Goal: Task Accomplishment & Management: Complete application form

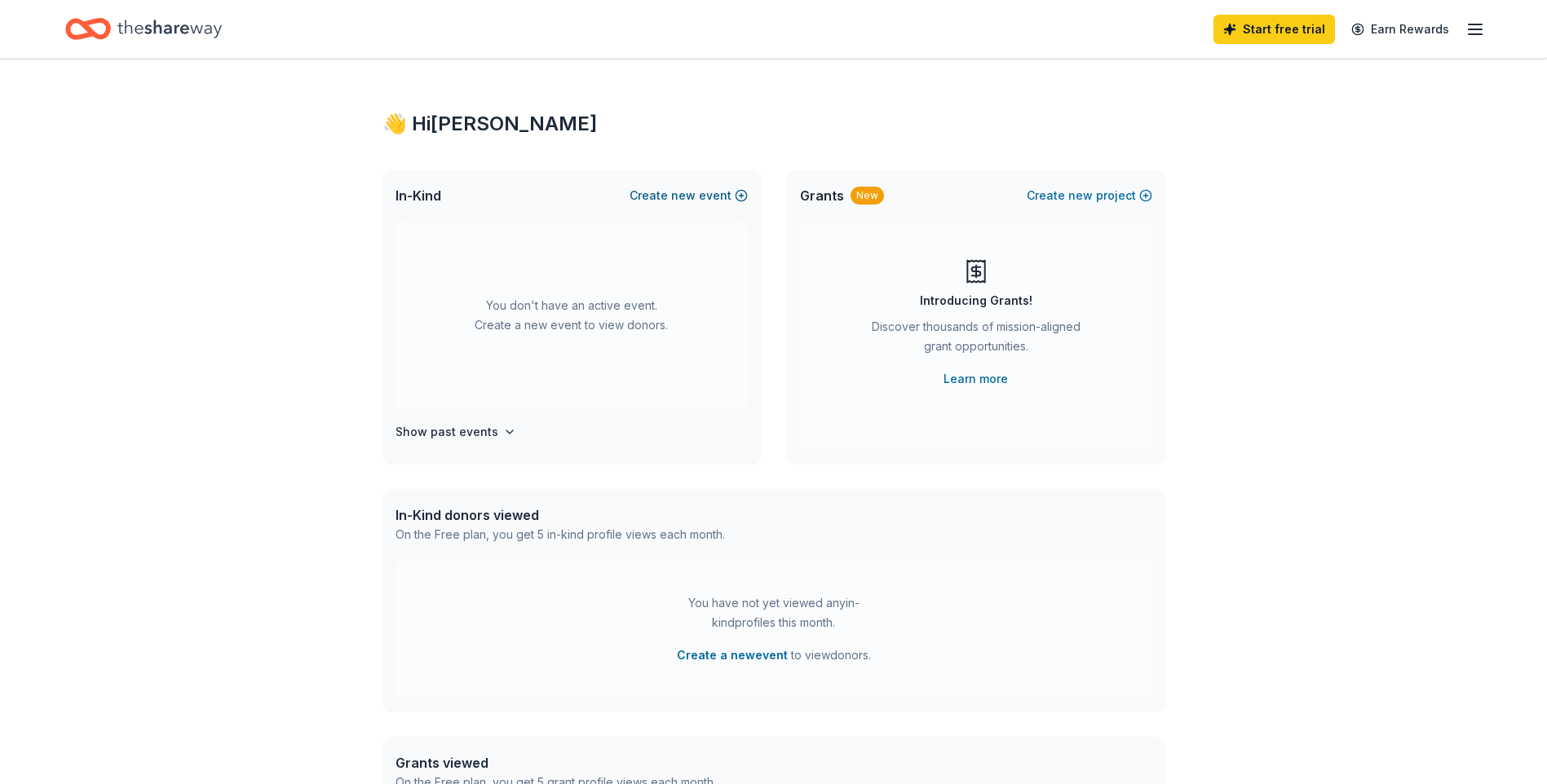
click at [706, 195] on button "Create new event" at bounding box center [689, 195] width 118 height 19
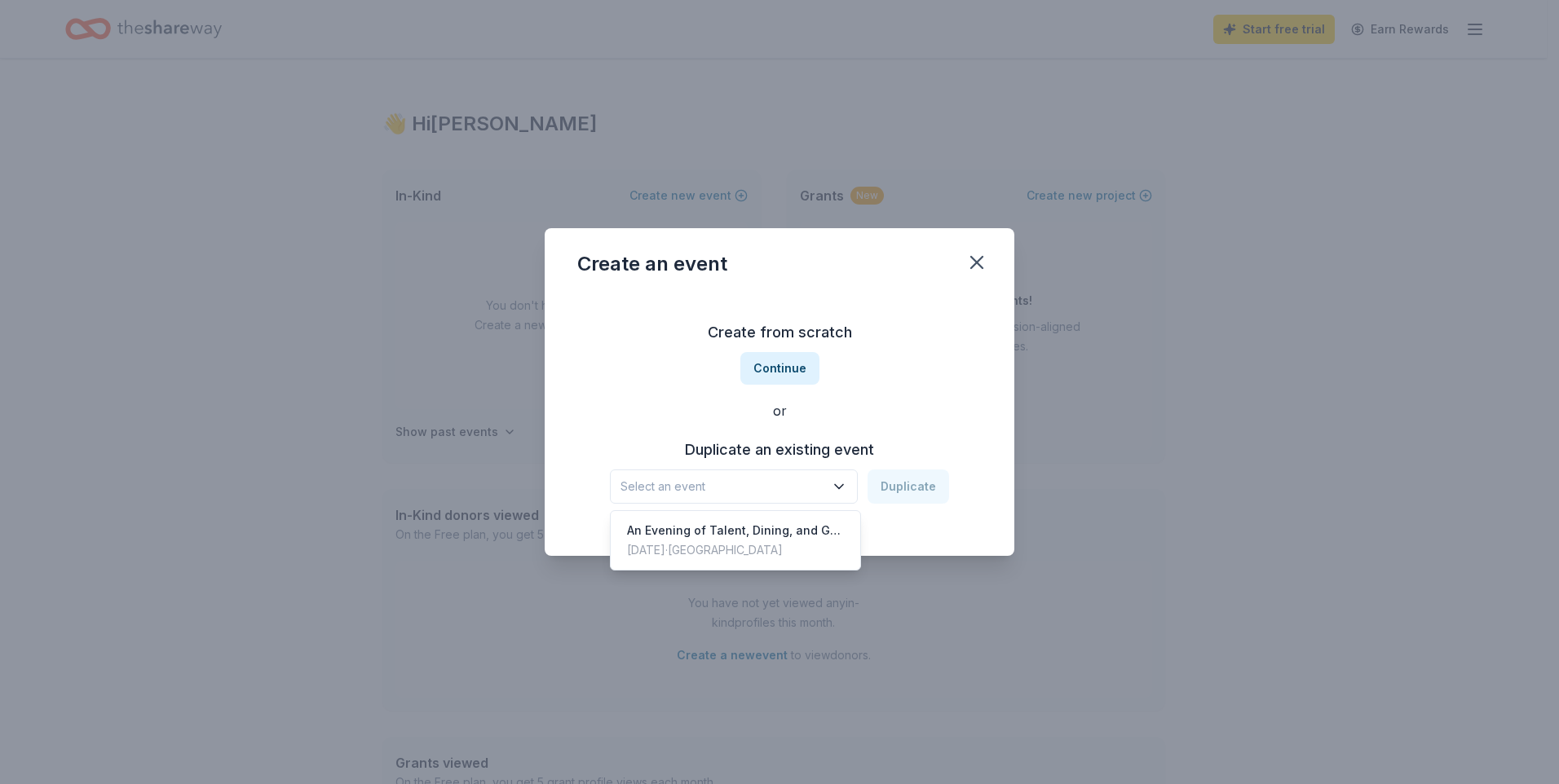
click at [844, 489] on icon "button" at bounding box center [838, 486] width 16 height 16
click at [802, 366] on div "Create from scratch Continue or Duplicate an existing event Select an event Dup…" at bounding box center [779, 412] width 404 height 236
click at [800, 362] on button "Continue" at bounding box center [780, 368] width 79 height 33
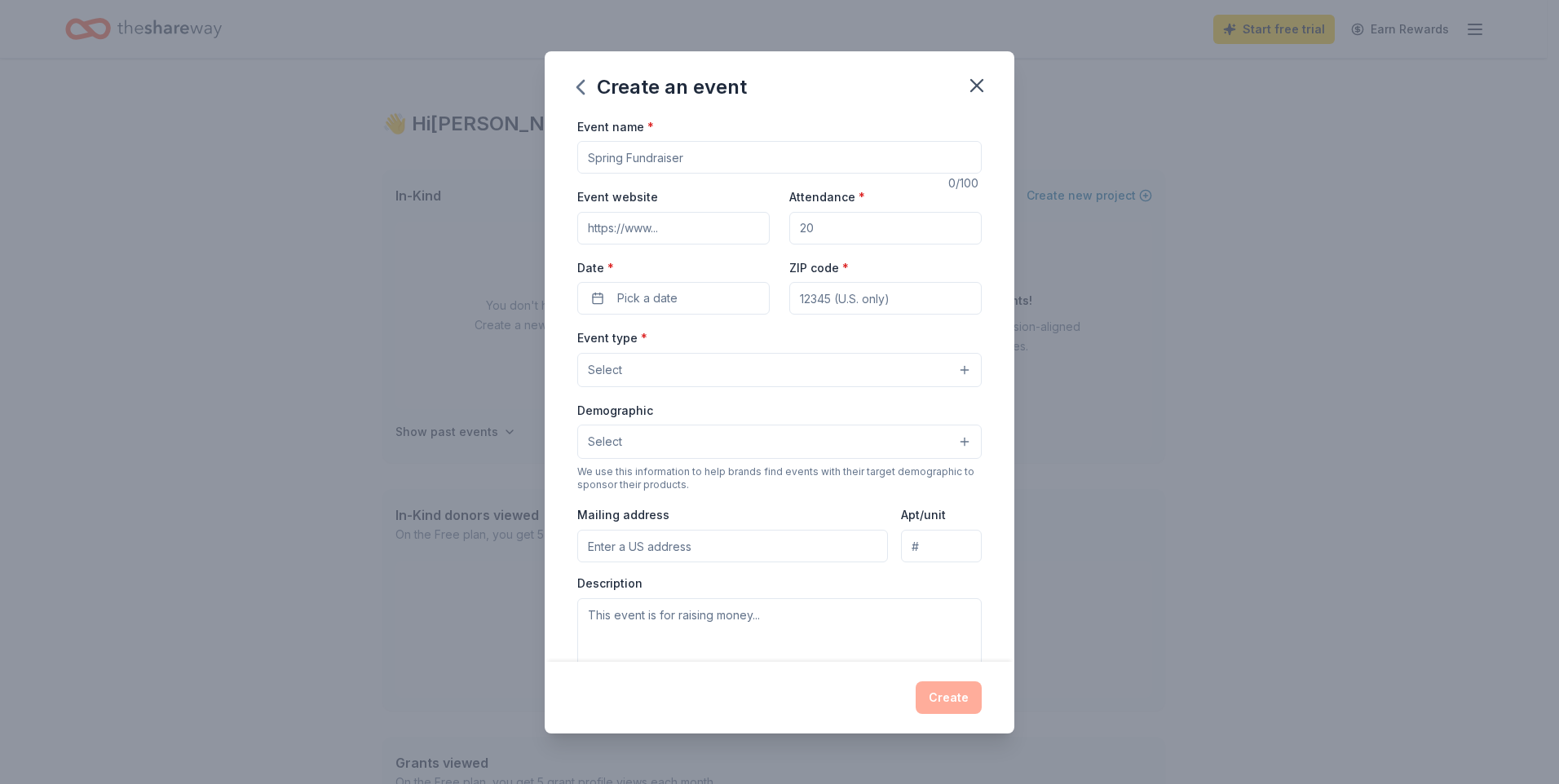
drag, startPoint x: 693, startPoint y: 159, endPoint x: 586, endPoint y: 141, distance: 108.5
click at [568, 136] on div "Event name * 0 /100 Event website Attendance * Date * Pick a date ZIP code * Ev…" at bounding box center [779, 389] width 469 height 545
click at [648, 159] on input "Event name *" at bounding box center [779, 157] width 404 height 33
click at [706, 169] on input "Event name *" at bounding box center [779, 157] width 404 height 33
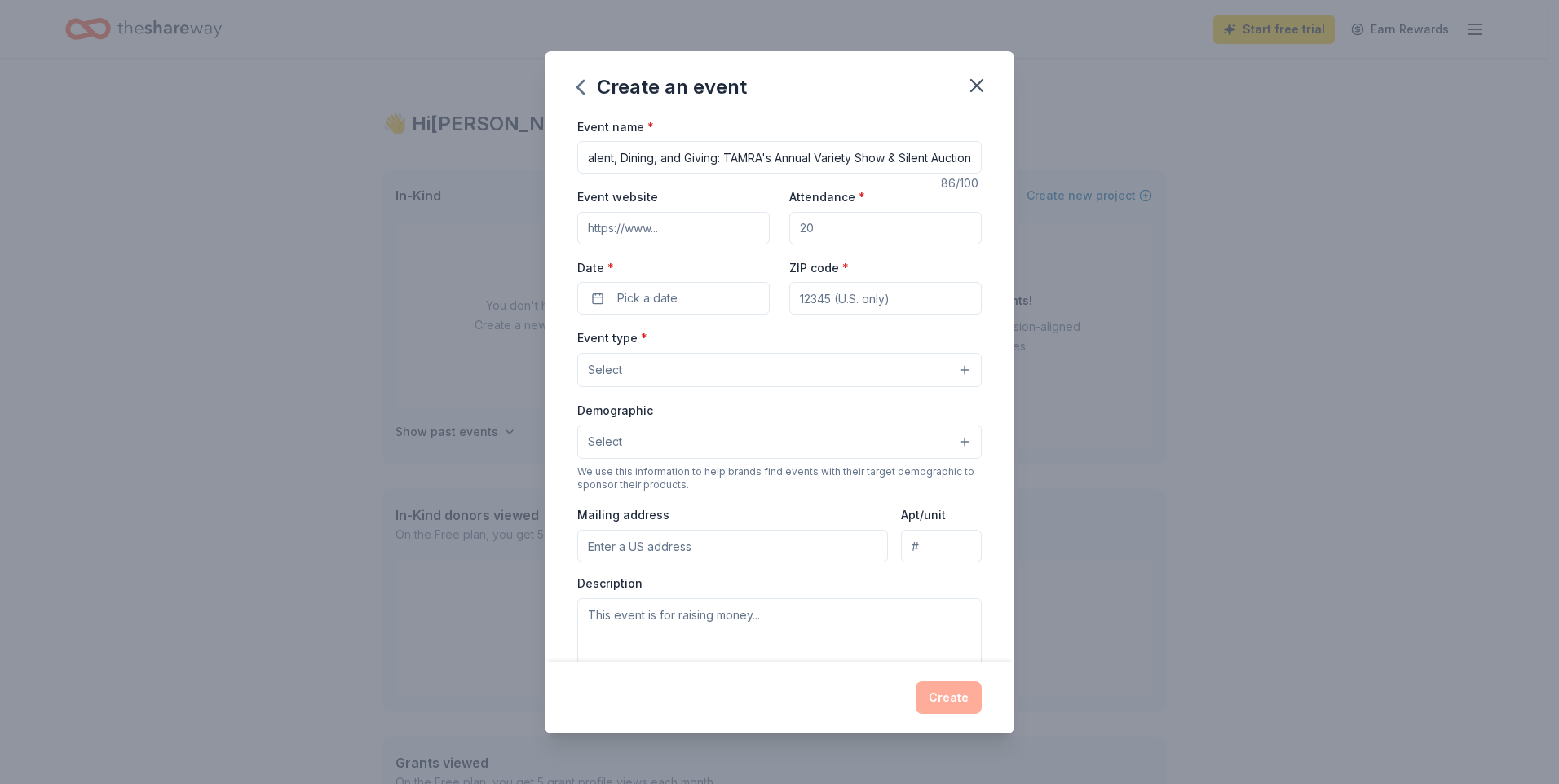
type input "An Evening of Talent, Dining, and Giving: TAMRA's Annual Variety Show & Silent …"
click at [848, 226] on input "Attendance *" at bounding box center [885, 228] width 192 height 33
type input "300"
click at [711, 295] on button "Pick a date" at bounding box center [674, 298] width 192 height 33
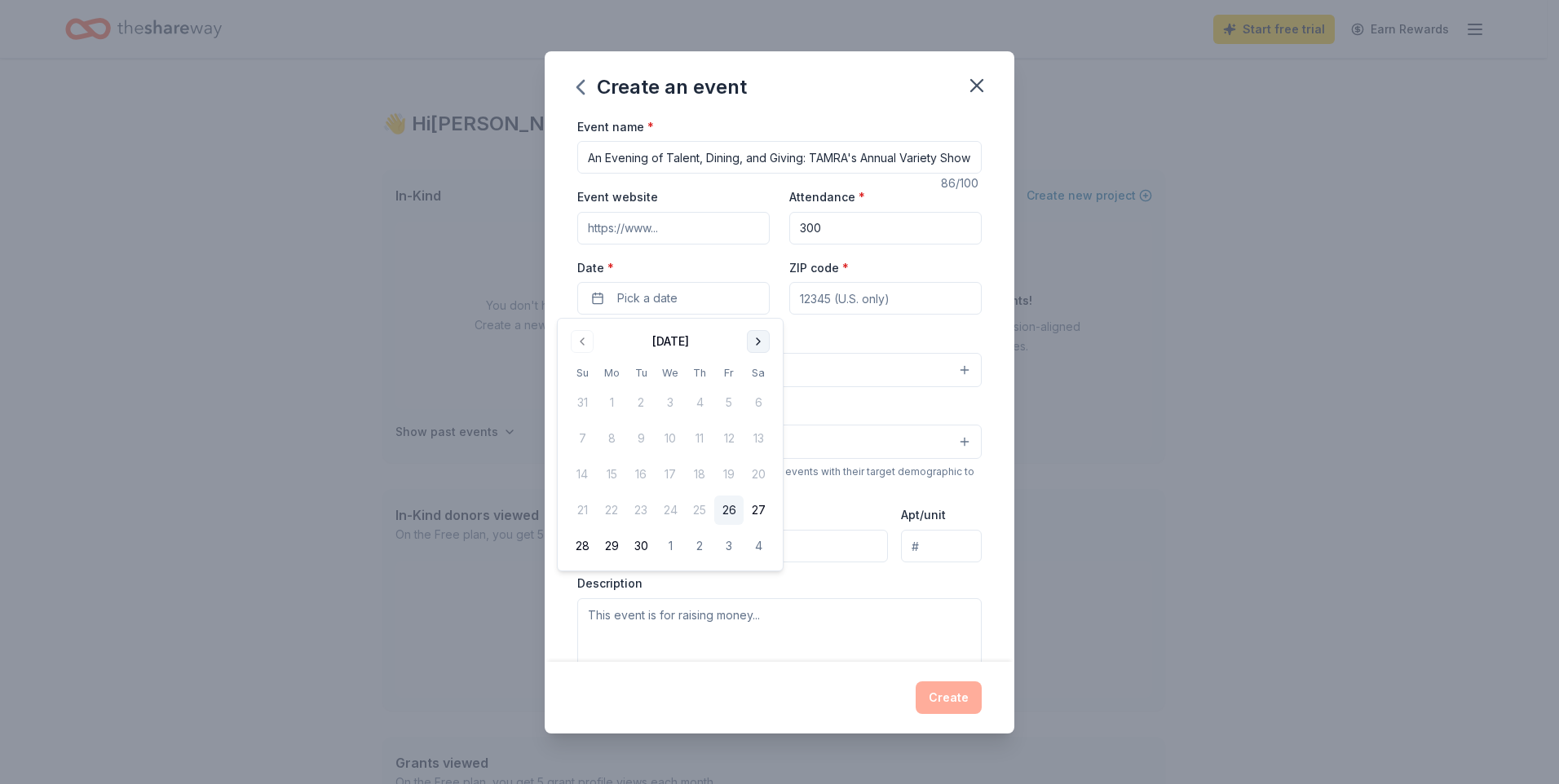
click at [761, 345] on button "Go to next month" at bounding box center [758, 341] width 23 height 23
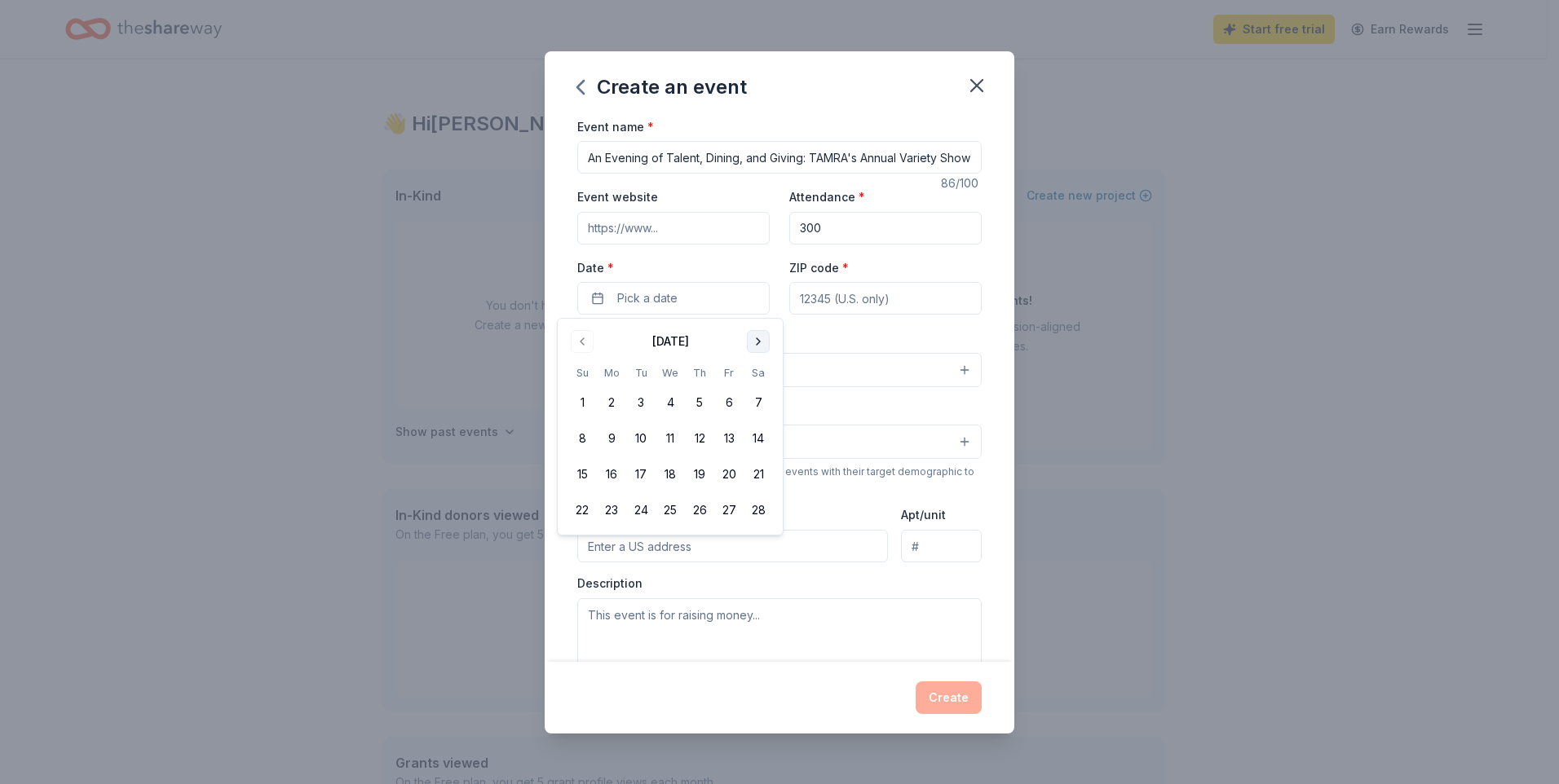
click at [761, 345] on button "Go to next month" at bounding box center [758, 341] width 23 height 23
click at [701, 438] on button "7" at bounding box center [700, 438] width 30 height 30
click at [874, 302] on input "ZIP code *" at bounding box center [885, 298] width 192 height 33
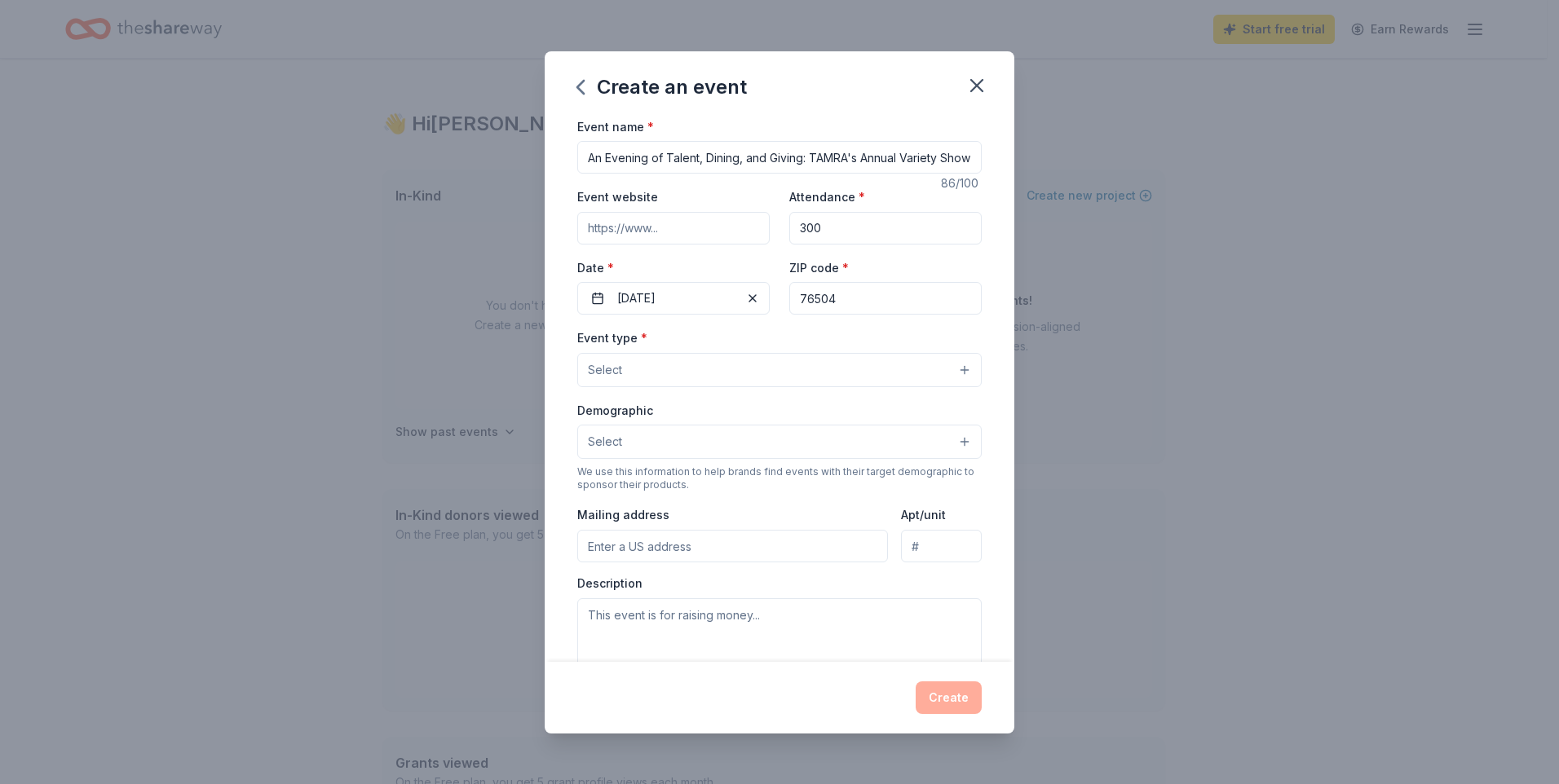
type input "76504"
click at [777, 381] on button "Select" at bounding box center [779, 370] width 404 height 35
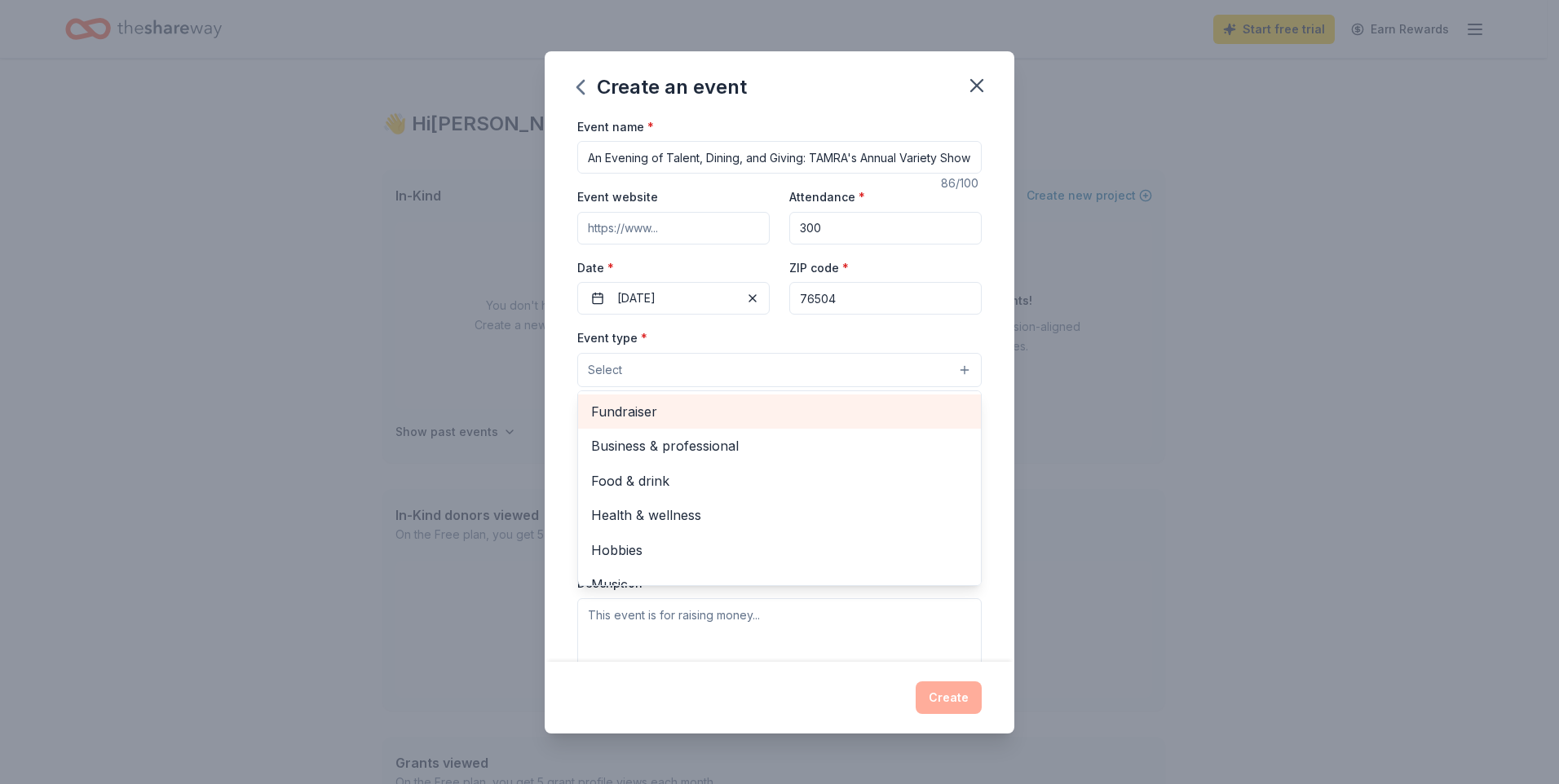
click at [700, 419] on span "Fundraiser" at bounding box center [779, 411] width 376 height 21
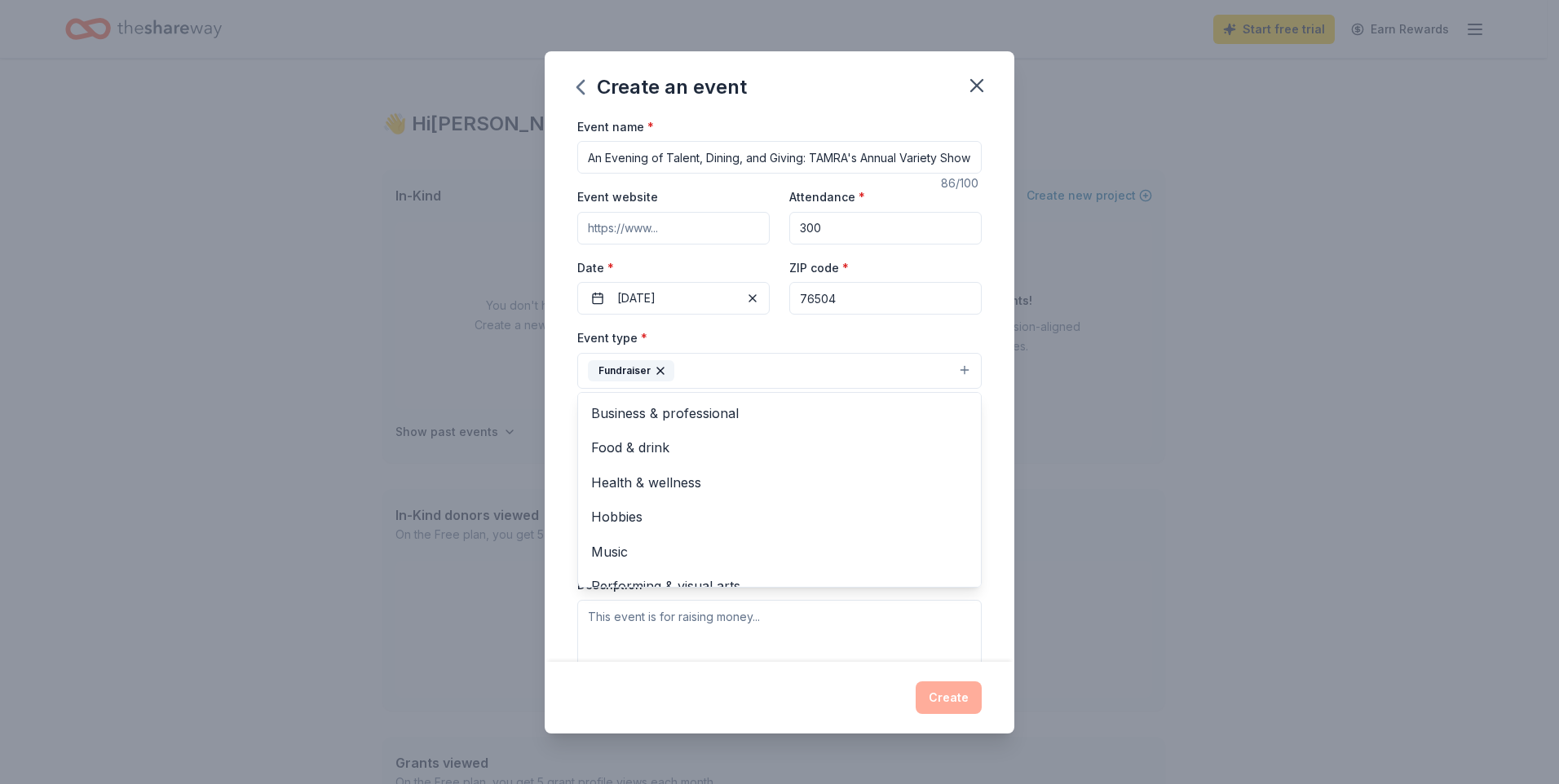
click at [1094, 332] on div "Create an event Event name * An Evening of Talent, Dining, and Giving: TAMRA's …" at bounding box center [779, 392] width 1559 height 784
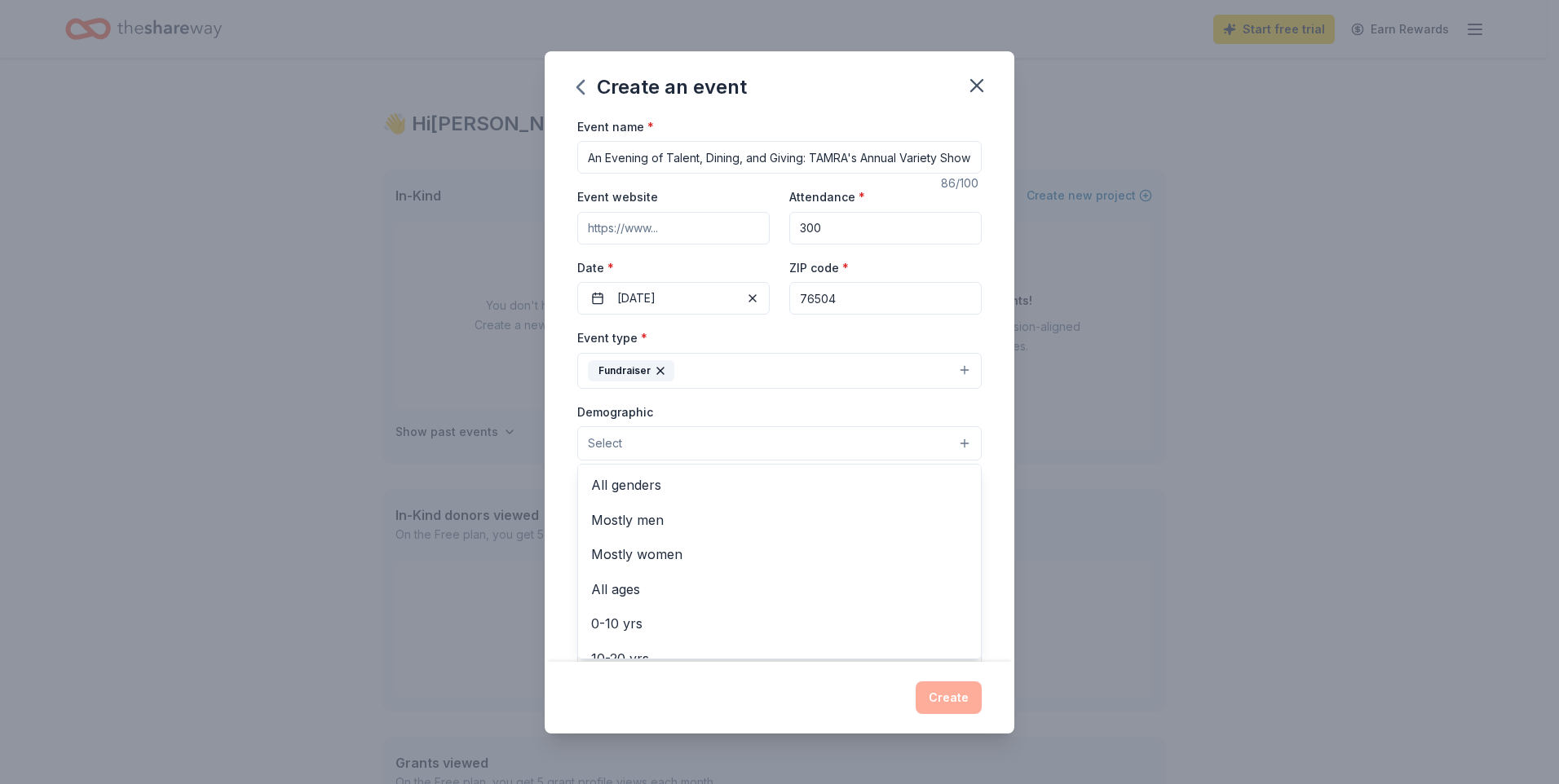
click at [948, 448] on button "Select" at bounding box center [779, 443] width 404 height 35
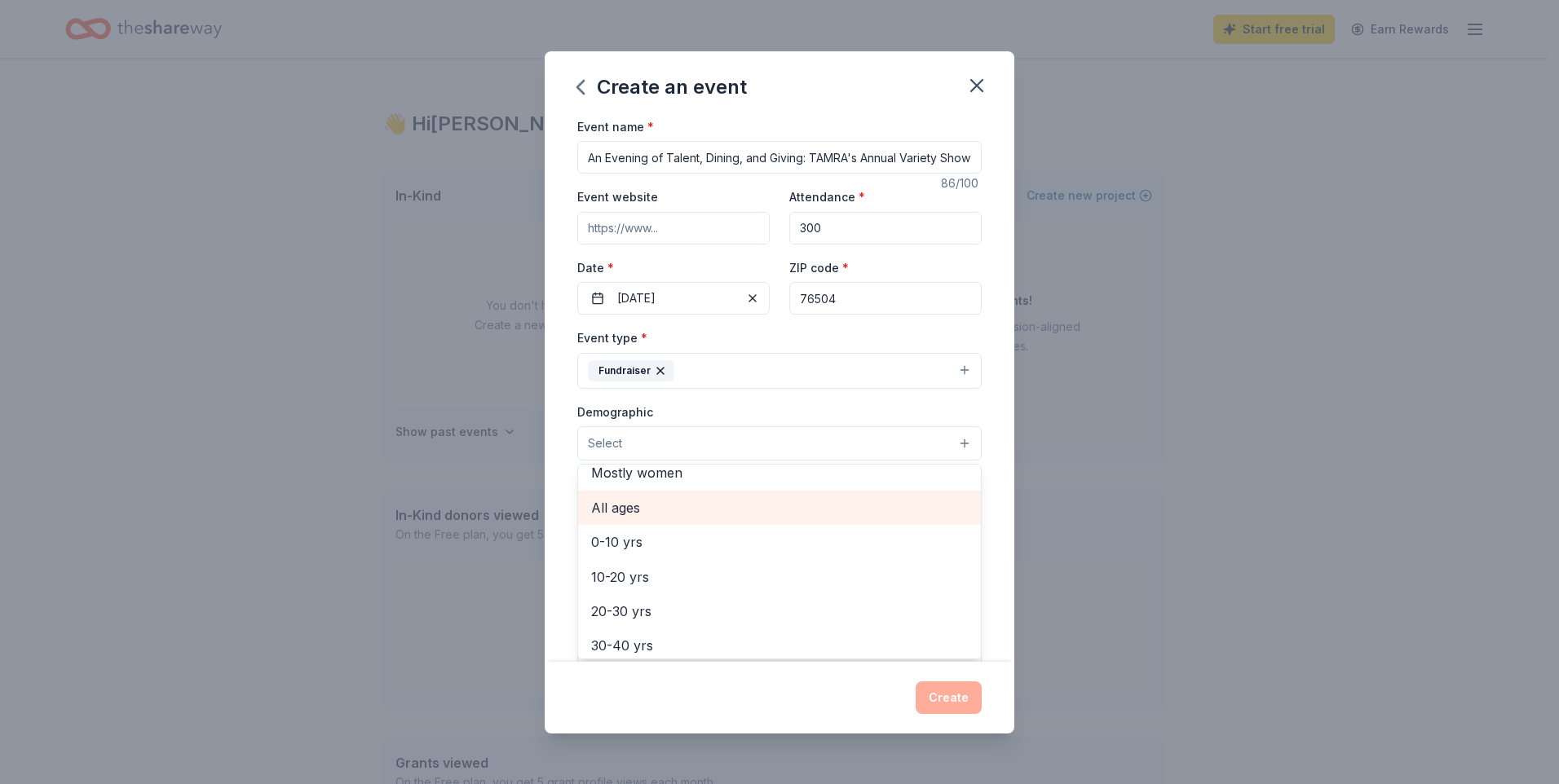
click at [787, 511] on span "All ages" at bounding box center [779, 507] width 376 height 21
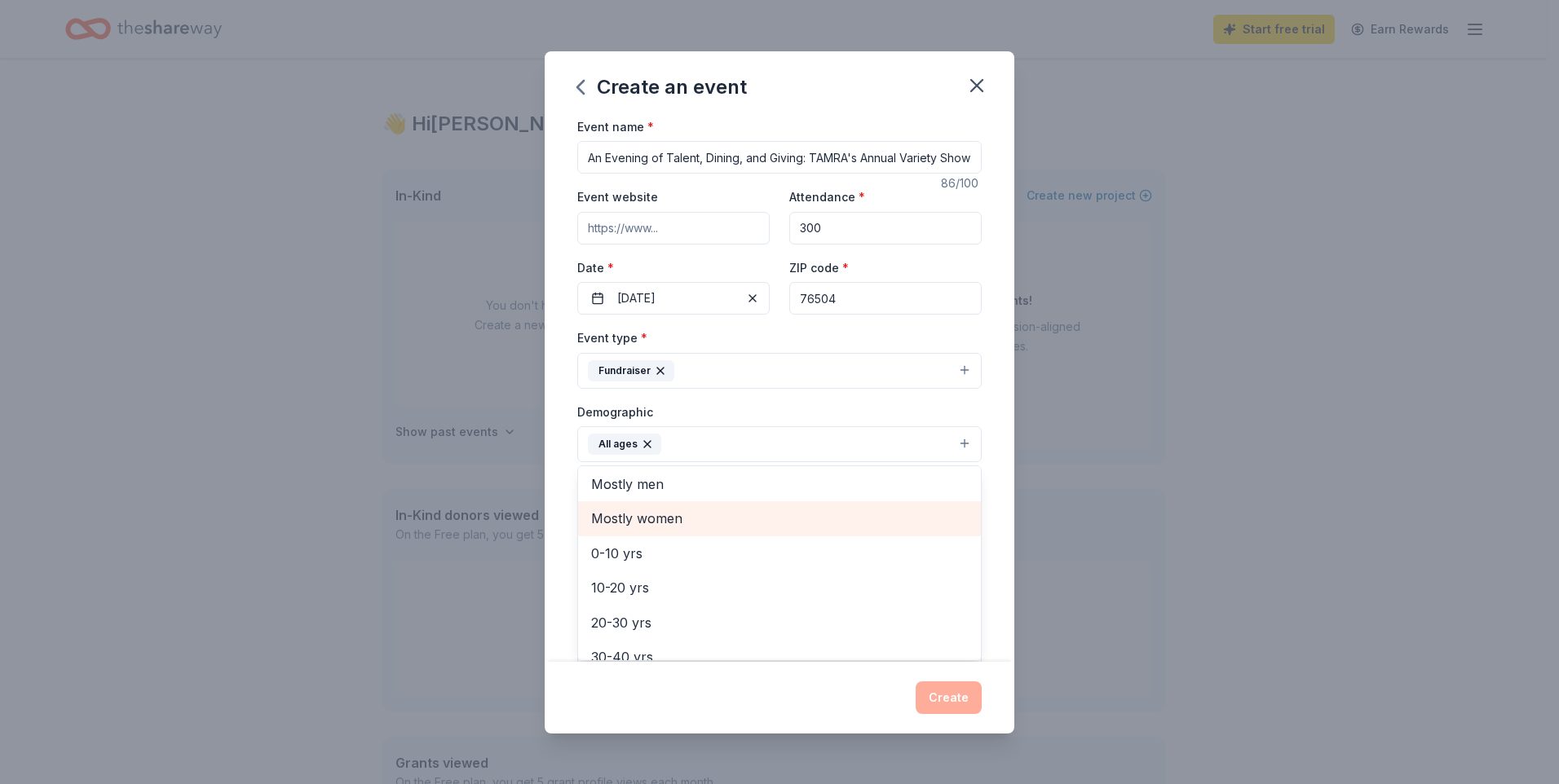
scroll to position [0, 0]
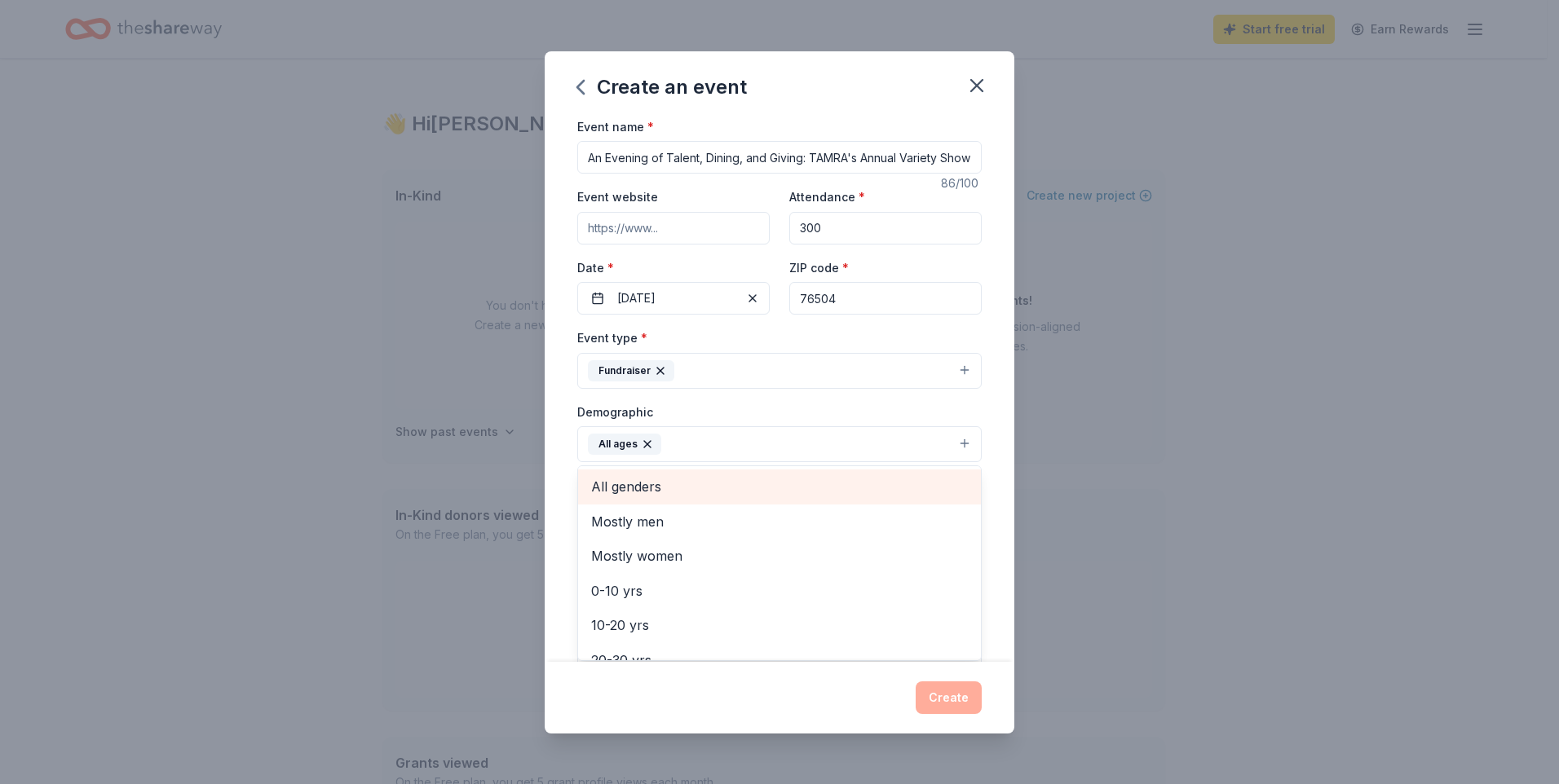
click at [827, 493] on span "All genders" at bounding box center [779, 486] width 376 height 21
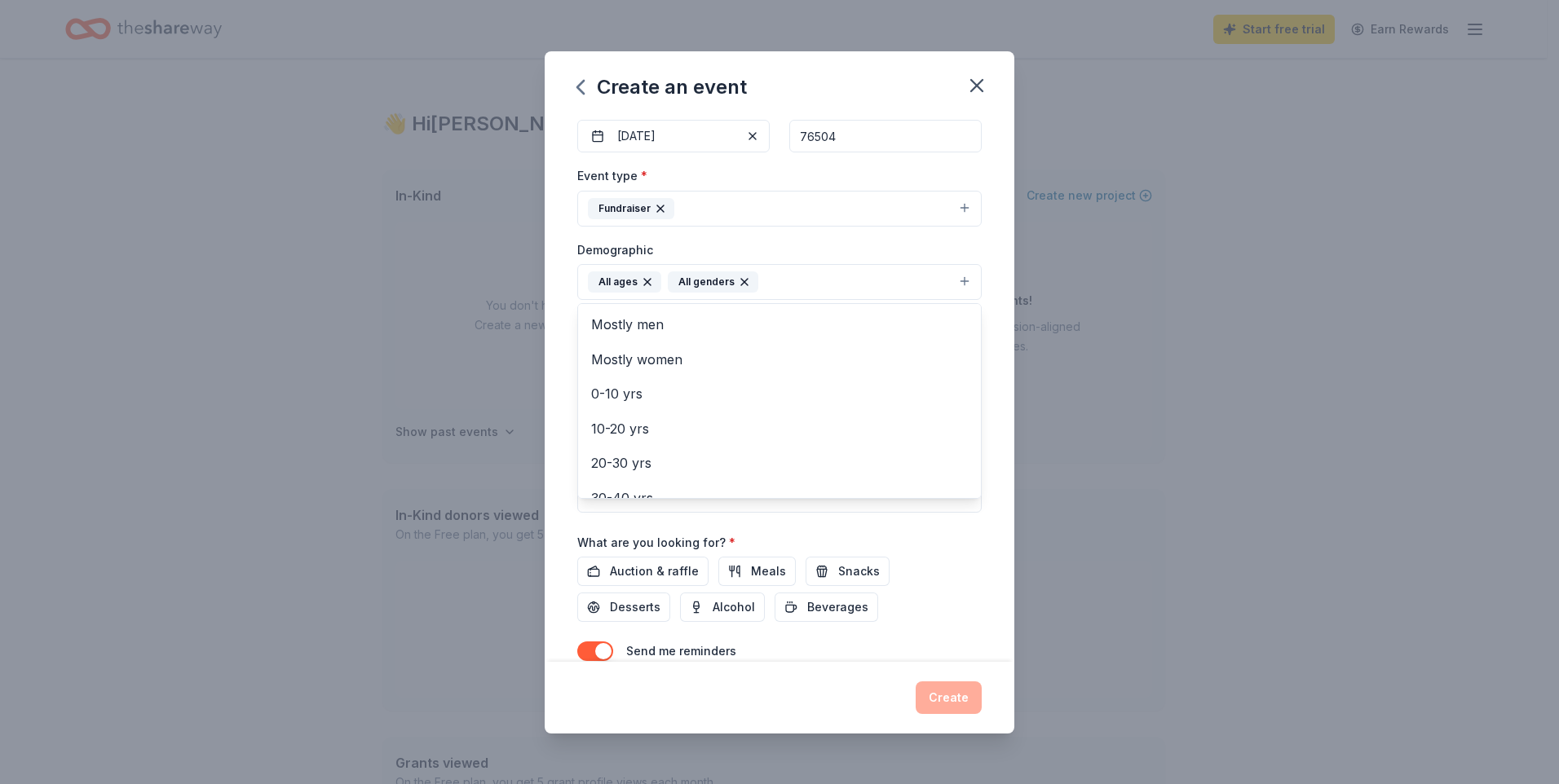
scroll to position [163, 0]
click at [642, 570] on div "Event name * An Evening of Talent, Dining, and Giving: TAMRA's Annual Variety S…" at bounding box center [779, 332] width 404 height 757
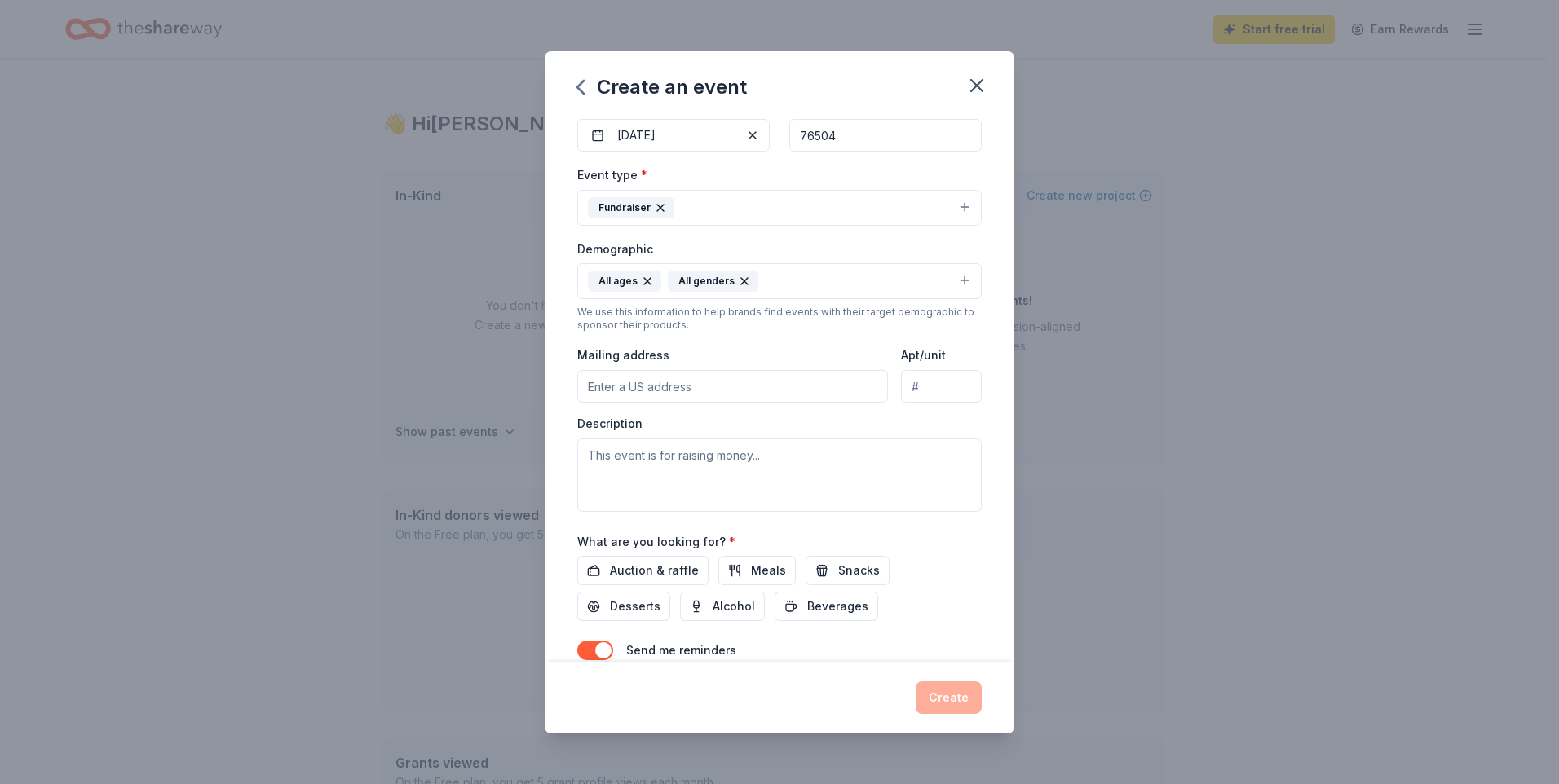
click at [618, 386] on input "Mailing address" at bounding box center [733, 387] width 311 height 33
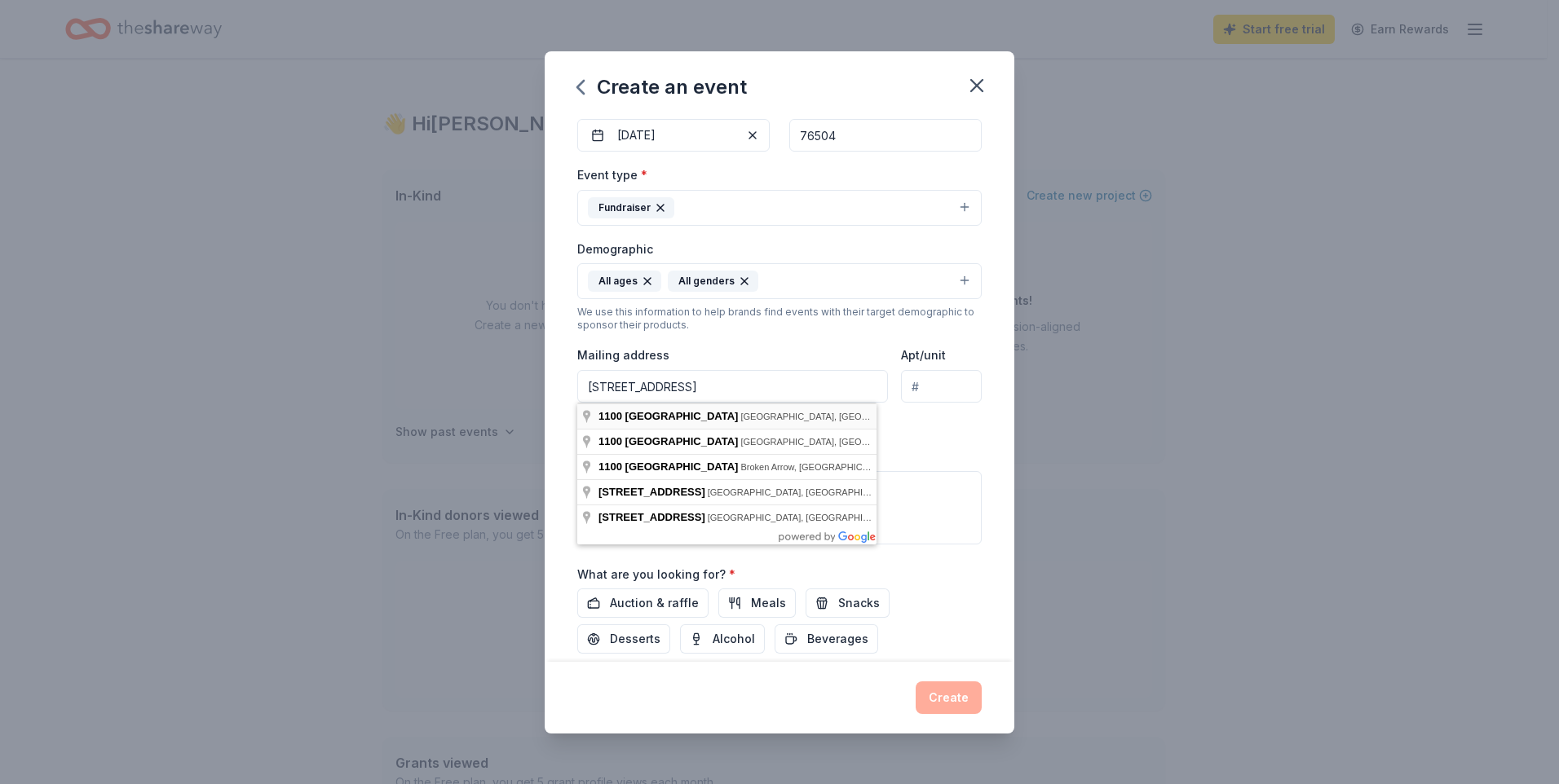
type input "1100 South 33rd Street, Temple, TX, 76504"
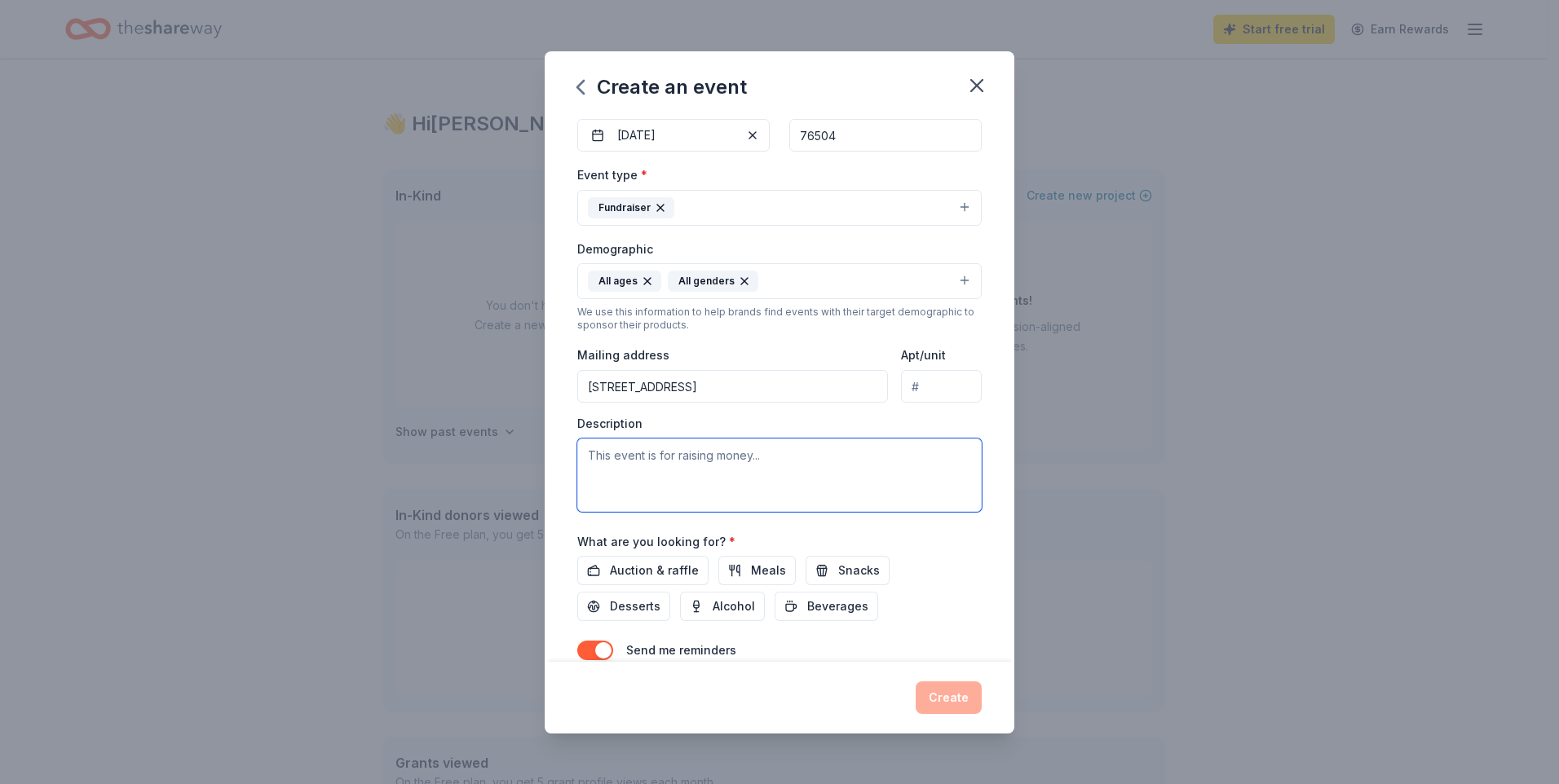
click at [652, 469] on textarea at bounding box center [779, 475] width 404 height 73
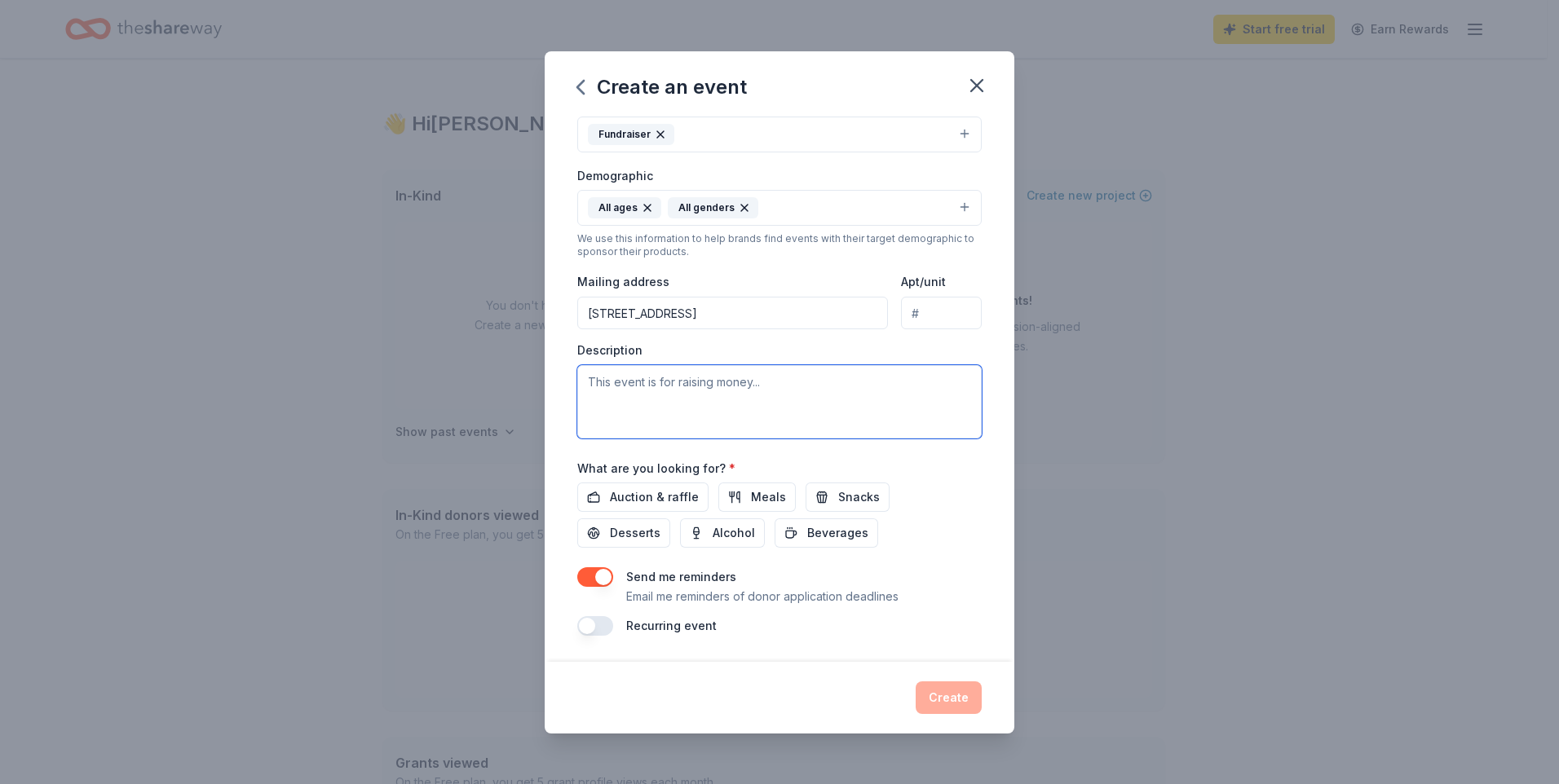
click at [598, 387] on textarea at bounding box center [779, 402] width 404 height 73
paste textarea "TAMRA Learning Academy, a 501c3, K-8 school dedicated to providing exceptional …"
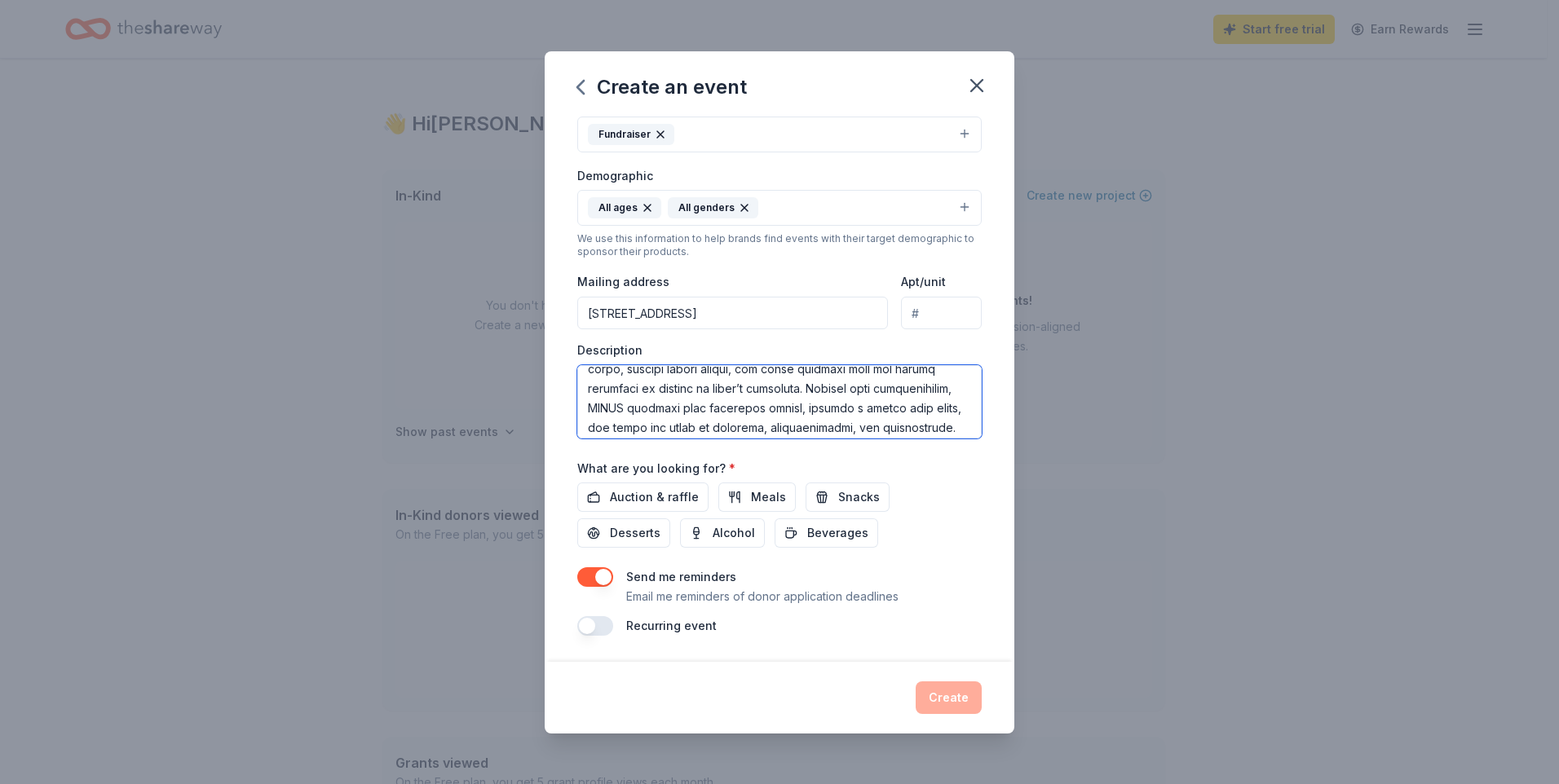
scroll to position [0, 0]
click at [736, 383] on textarea at bounding box center [779, 402] width 404 height 73
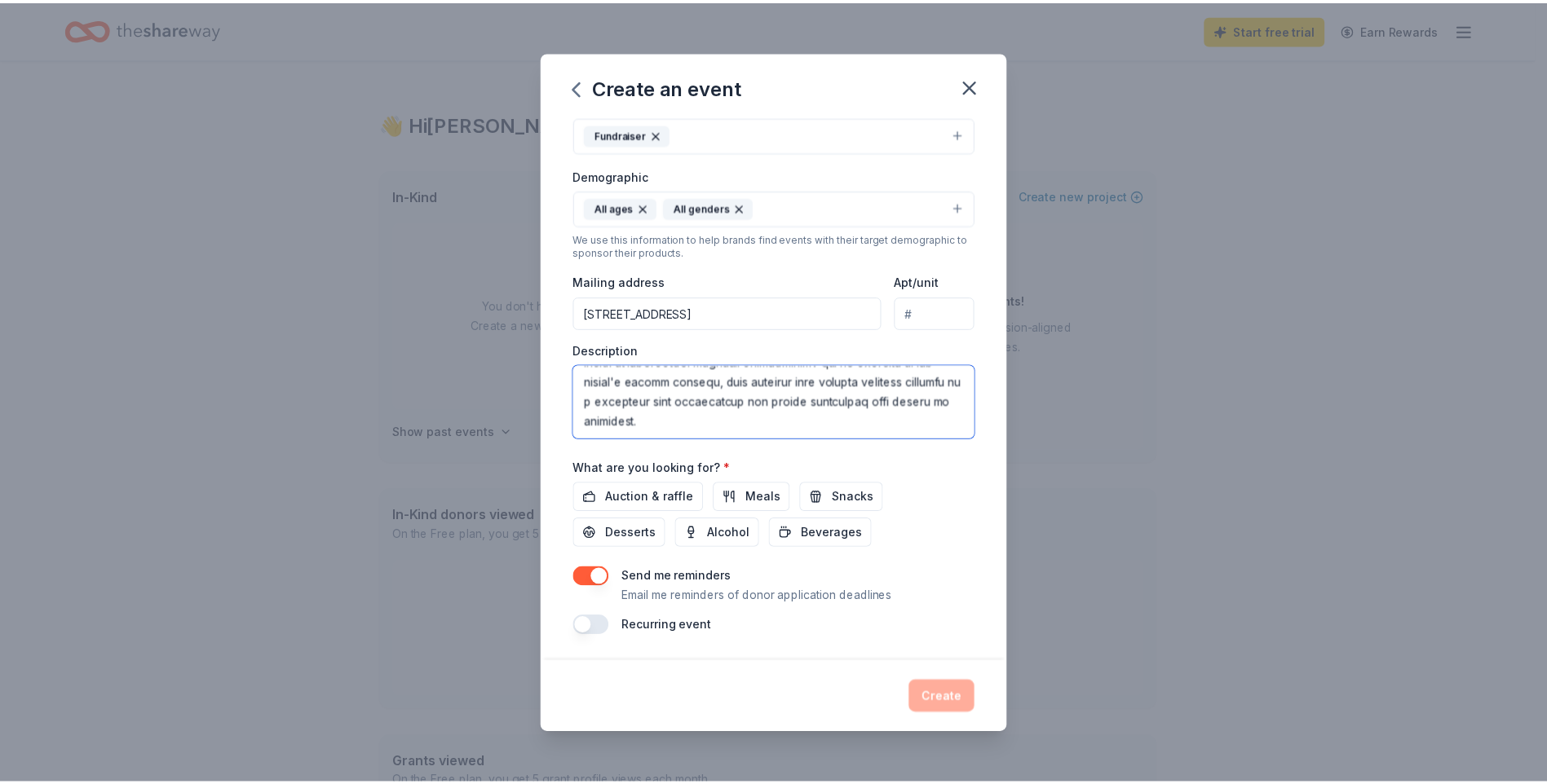
scroll to position [646, 0]
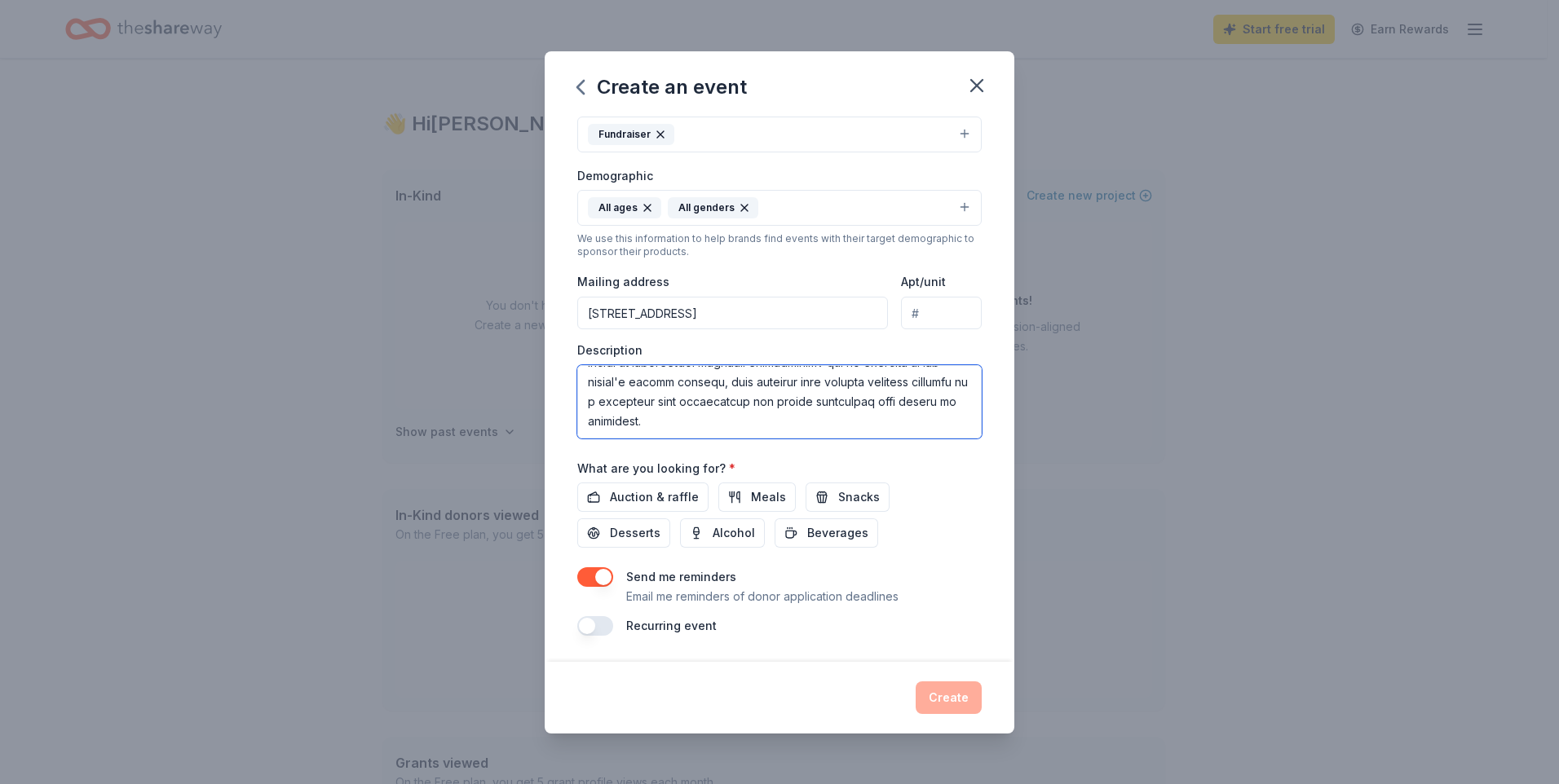
click at [752, 401] on textarea at bounding box center [779, 402] width 404 height 73
type textarea "TAMRA Learning Academy is a 501c3, K-8 school dedicated to providing exceptiona…"
click at [656, 497] on span "Auction & raffle" at bounding box center [654, 497] width 89 height 19
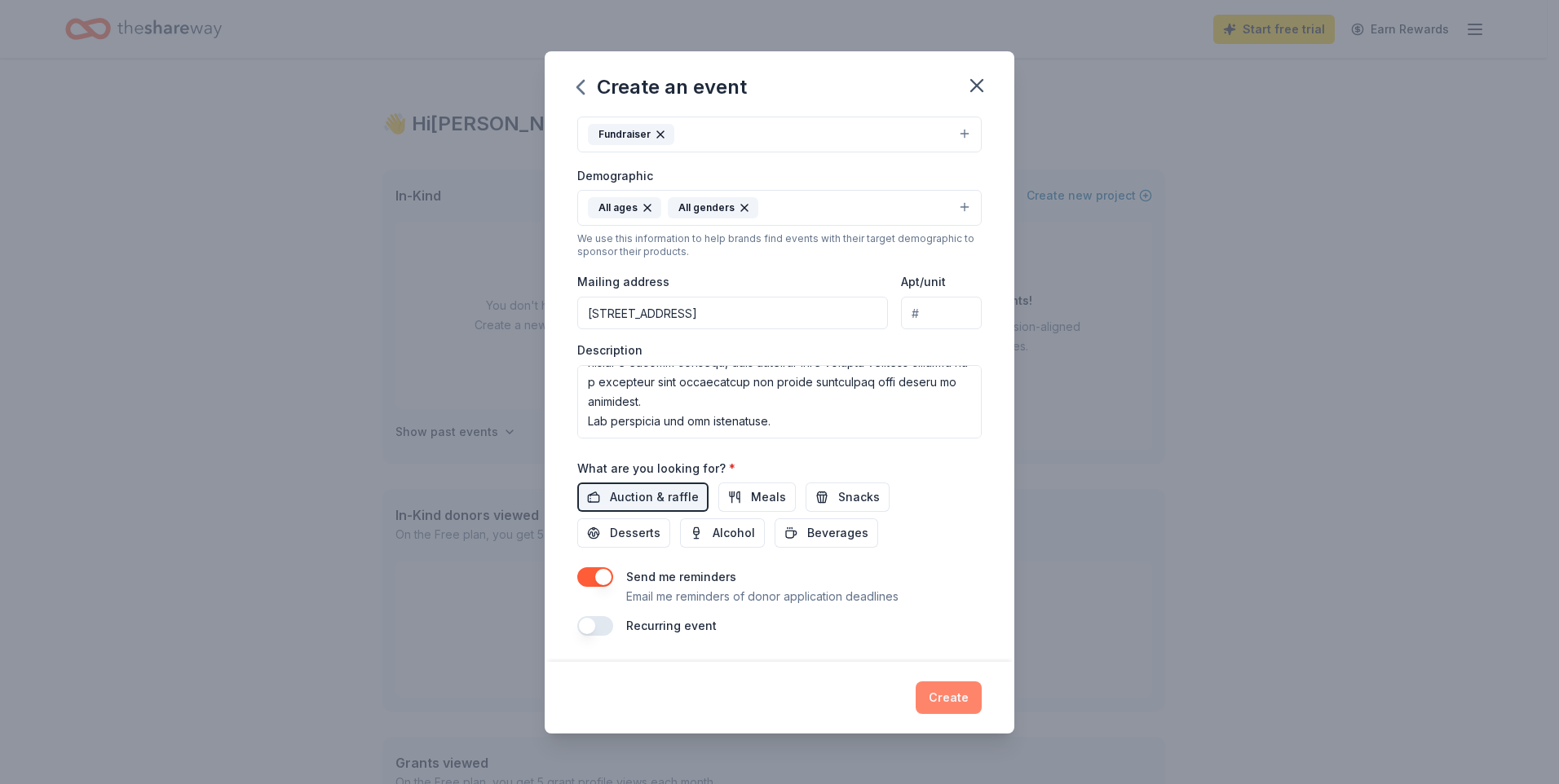
click at [961, 704] on button "Create" at bounding box center [949, 698] width 66 height 33
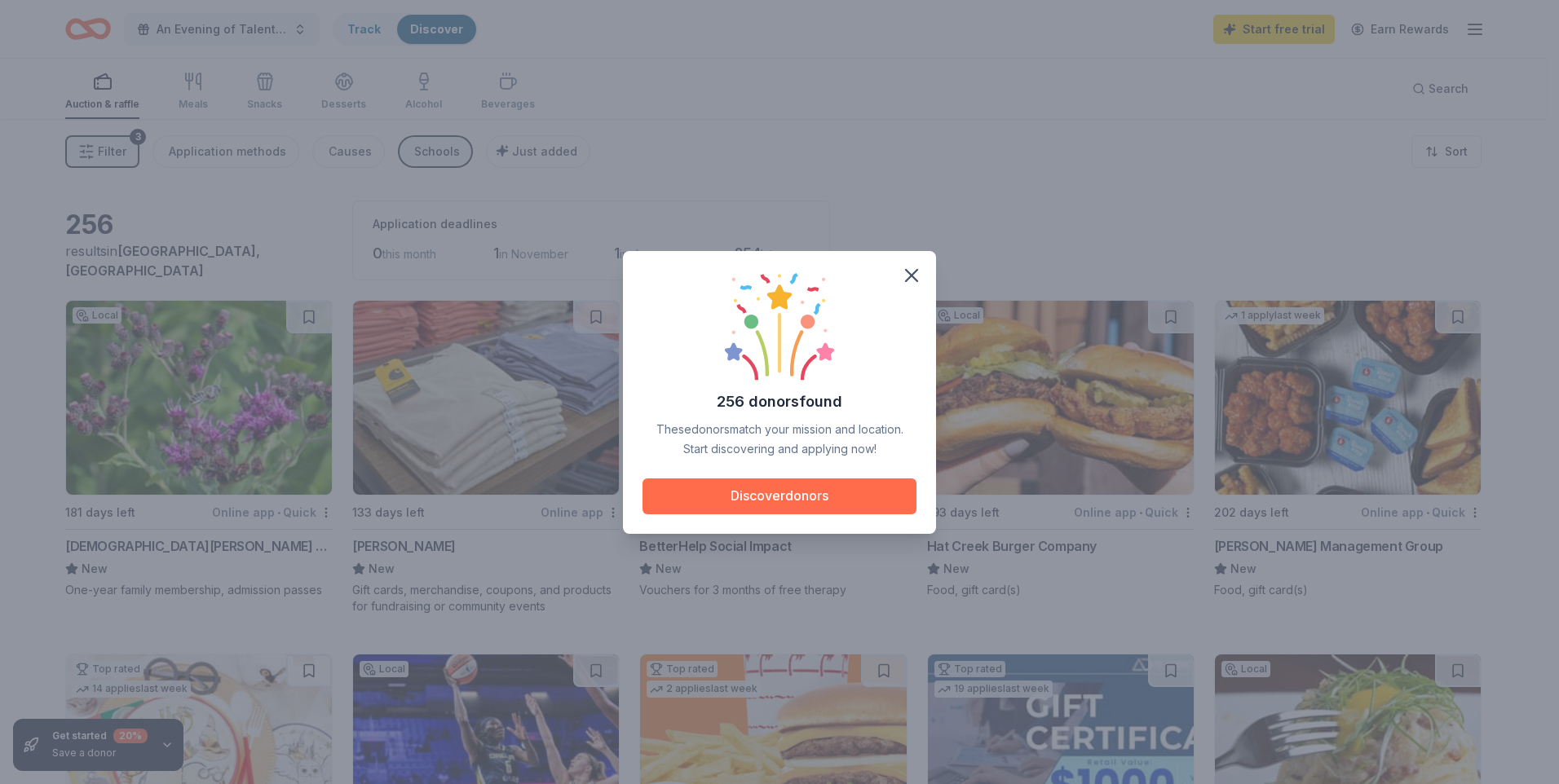
click at [754, 496] on button "Discover donors" at bounding box center [779, 496] width 274 height 36
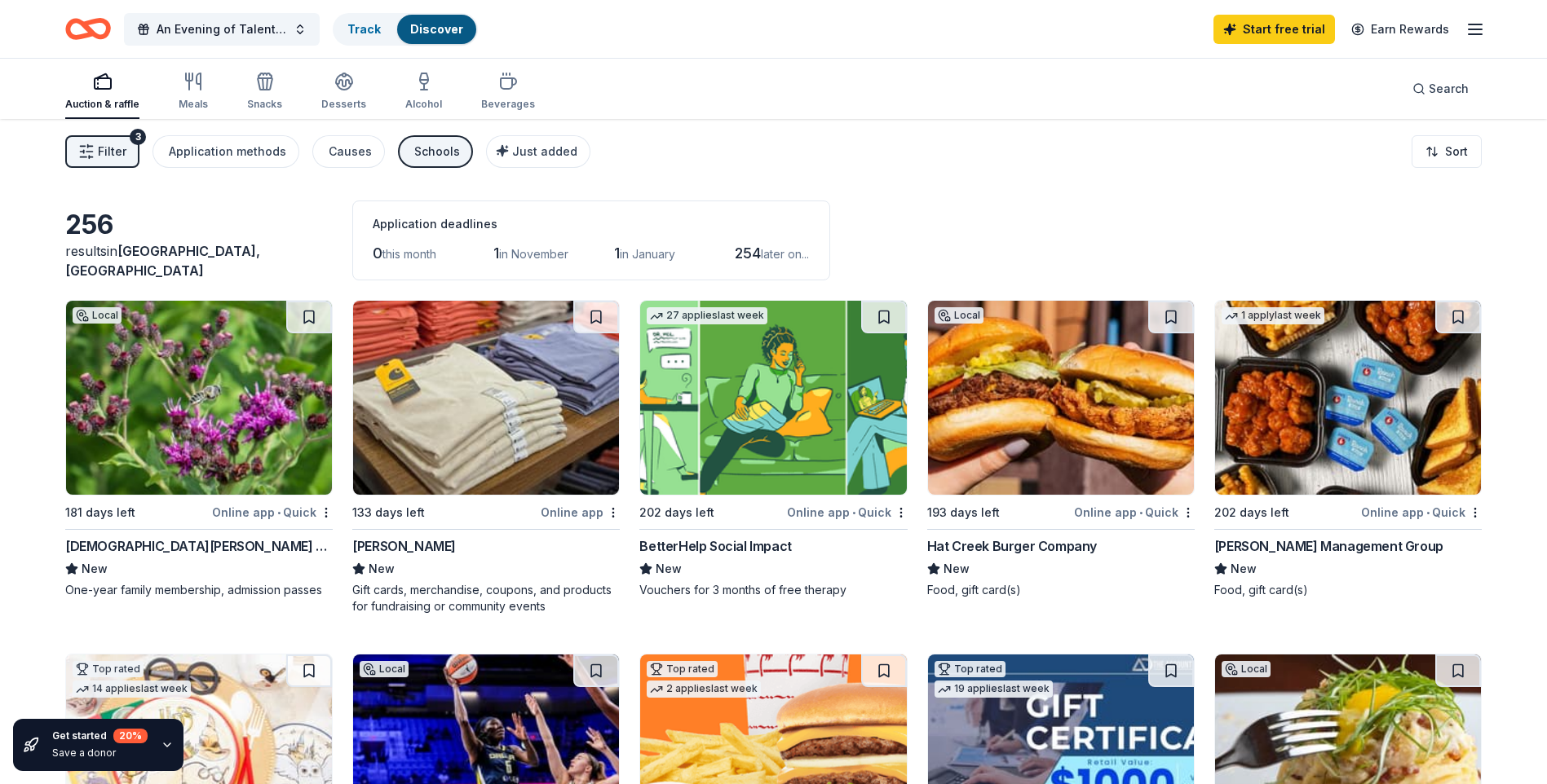
click at [221, 510] on div "Online app • Quick" at bounding box center [272, 512] width 121 height 20
click at [1163, 512] on div "Online app • Quick" at bounding box center [1133, 512] width 121 height 20
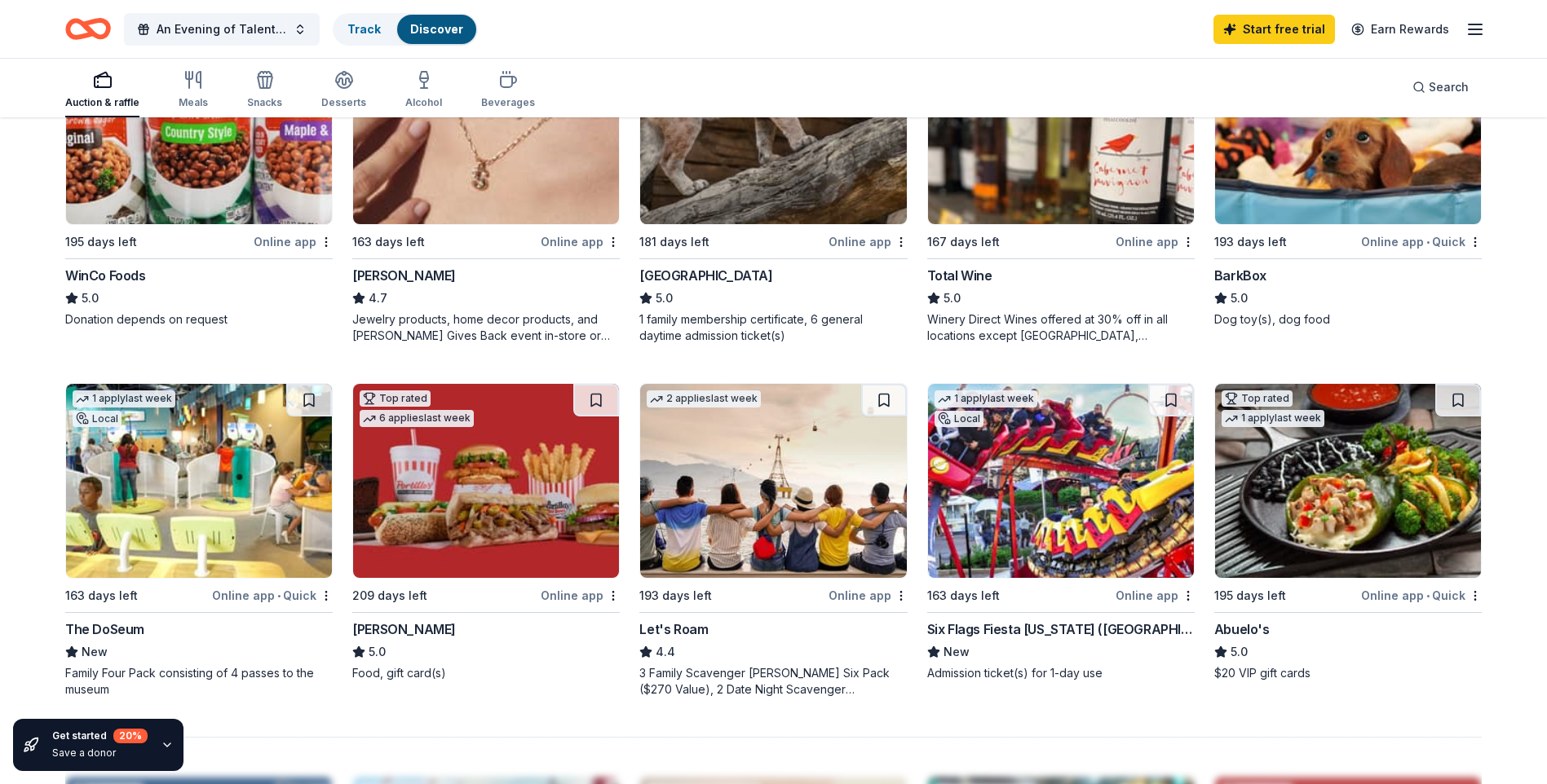
scroll to position [815, 0]
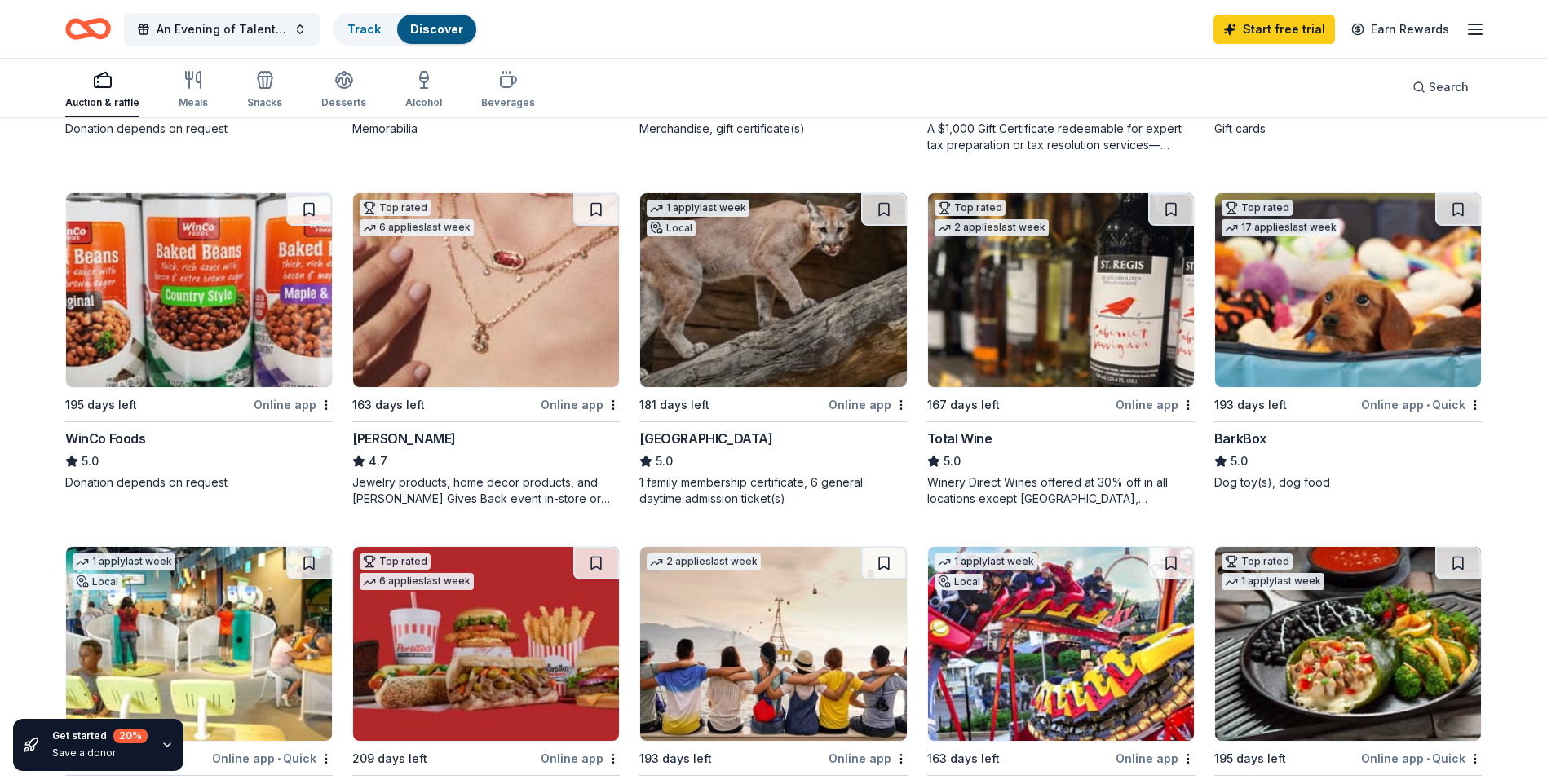
click at [581, 408] on div "Online app" at bounding box center [581, 405] width 79 height 20
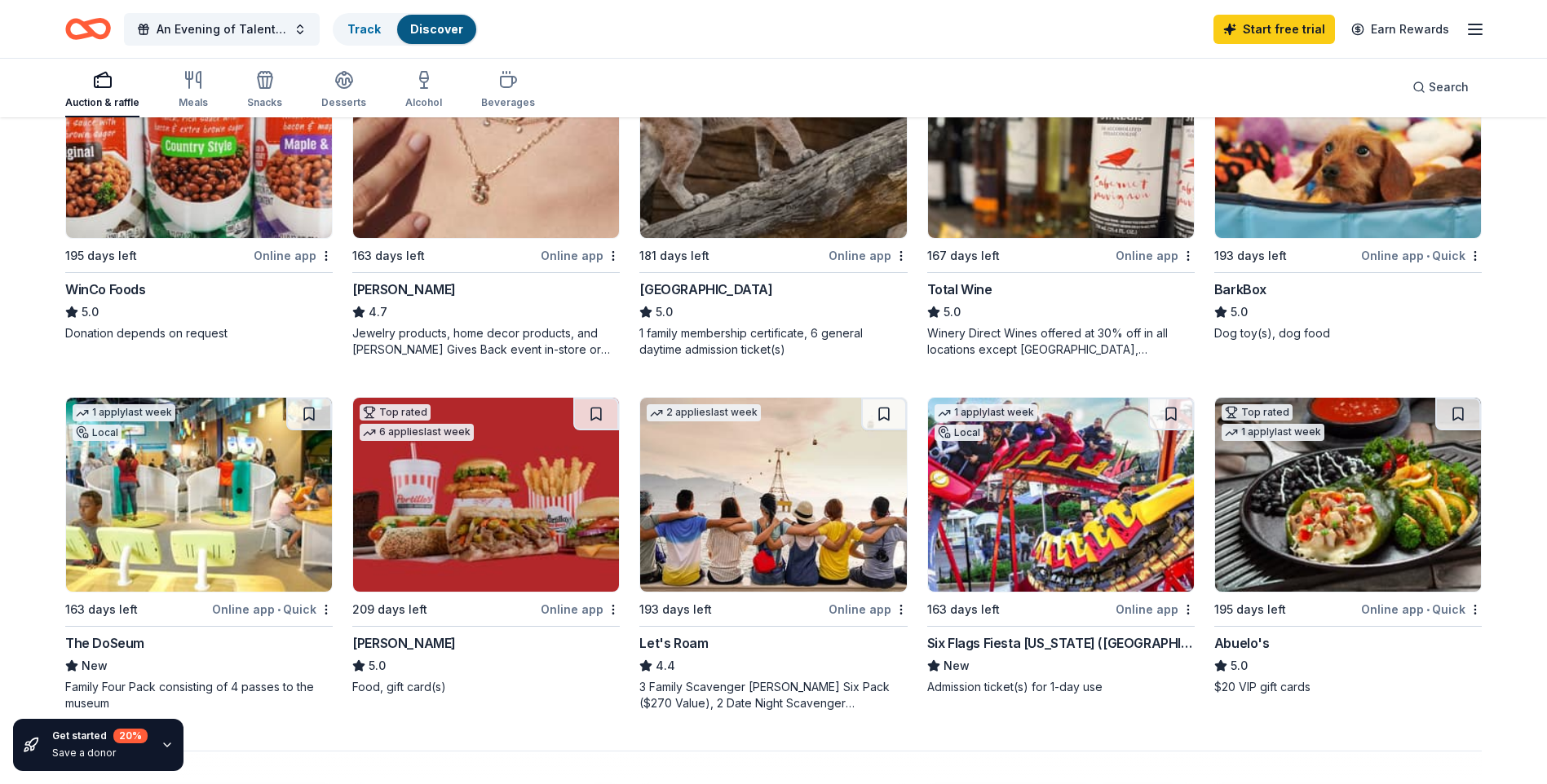
scroll to position [978, 0]
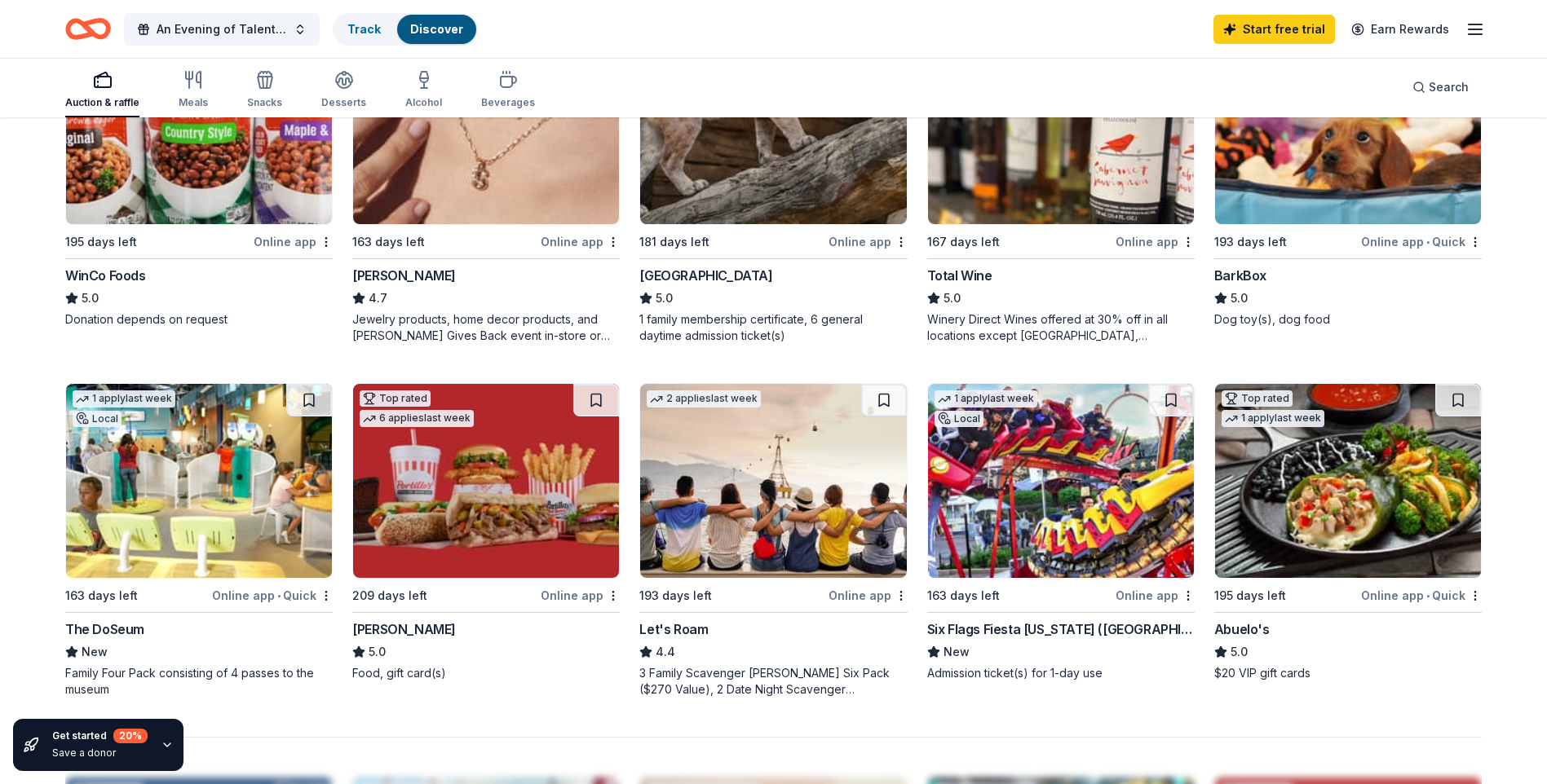
click at [852, 596] on div "Online app" at bounding box center [868, 596] width 79 height 20
click at [1095, 560] on img at bounding box center [1060, 481] width 266 height 194
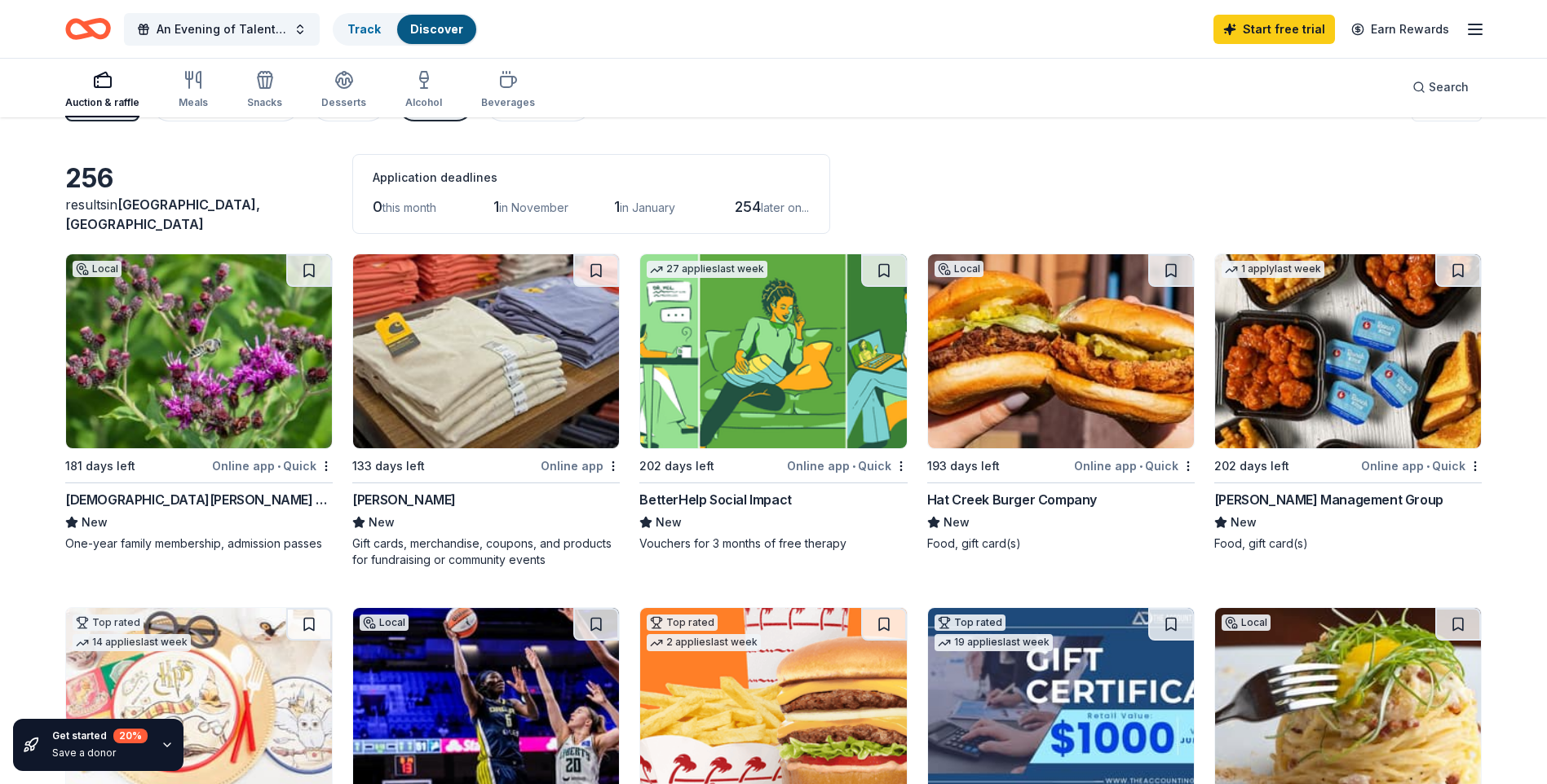
scroll to position [0, 0]
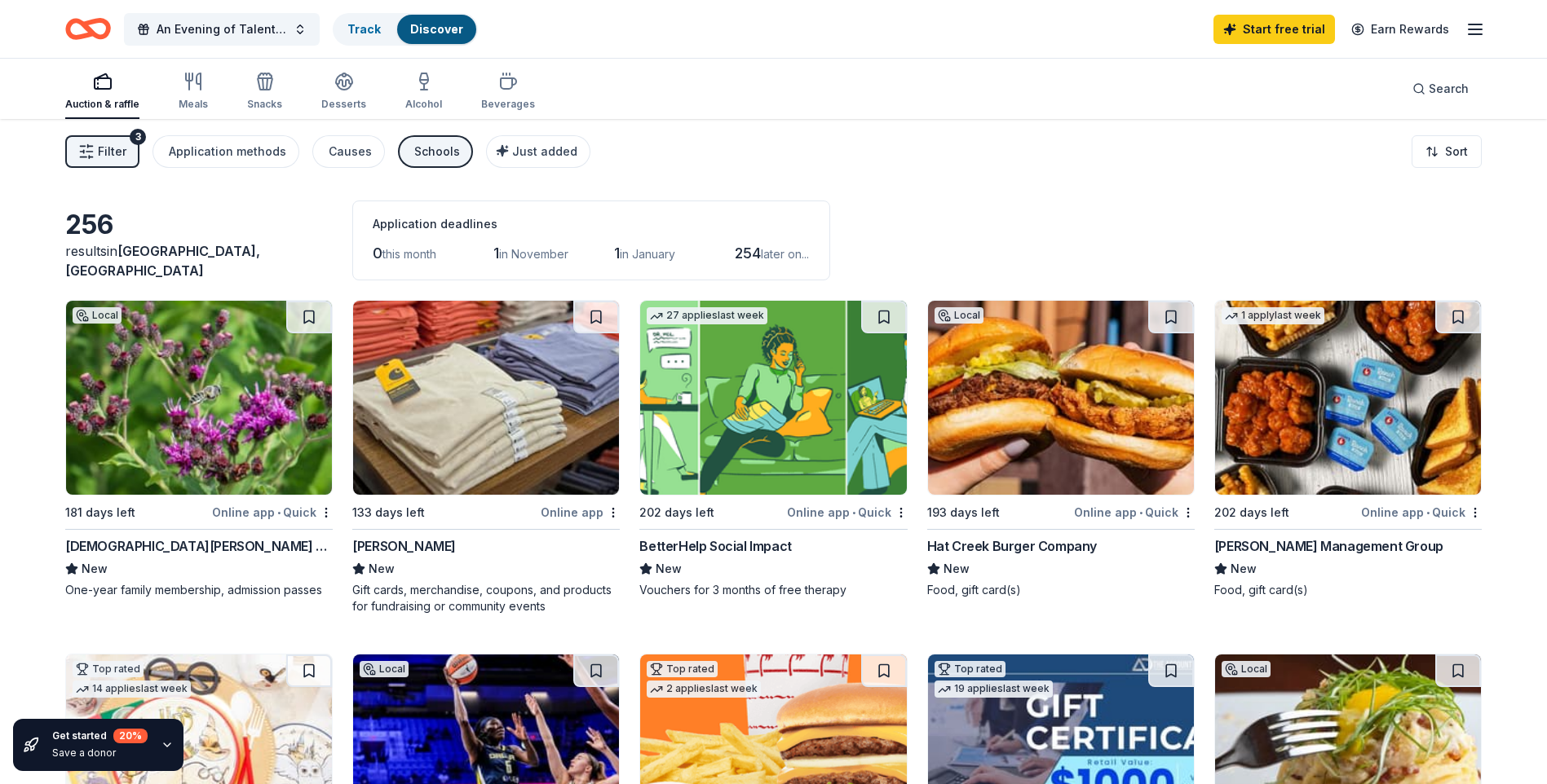
click at [568, 511] on div "Online app" at bounding box center [581, 512] width 79 height 20
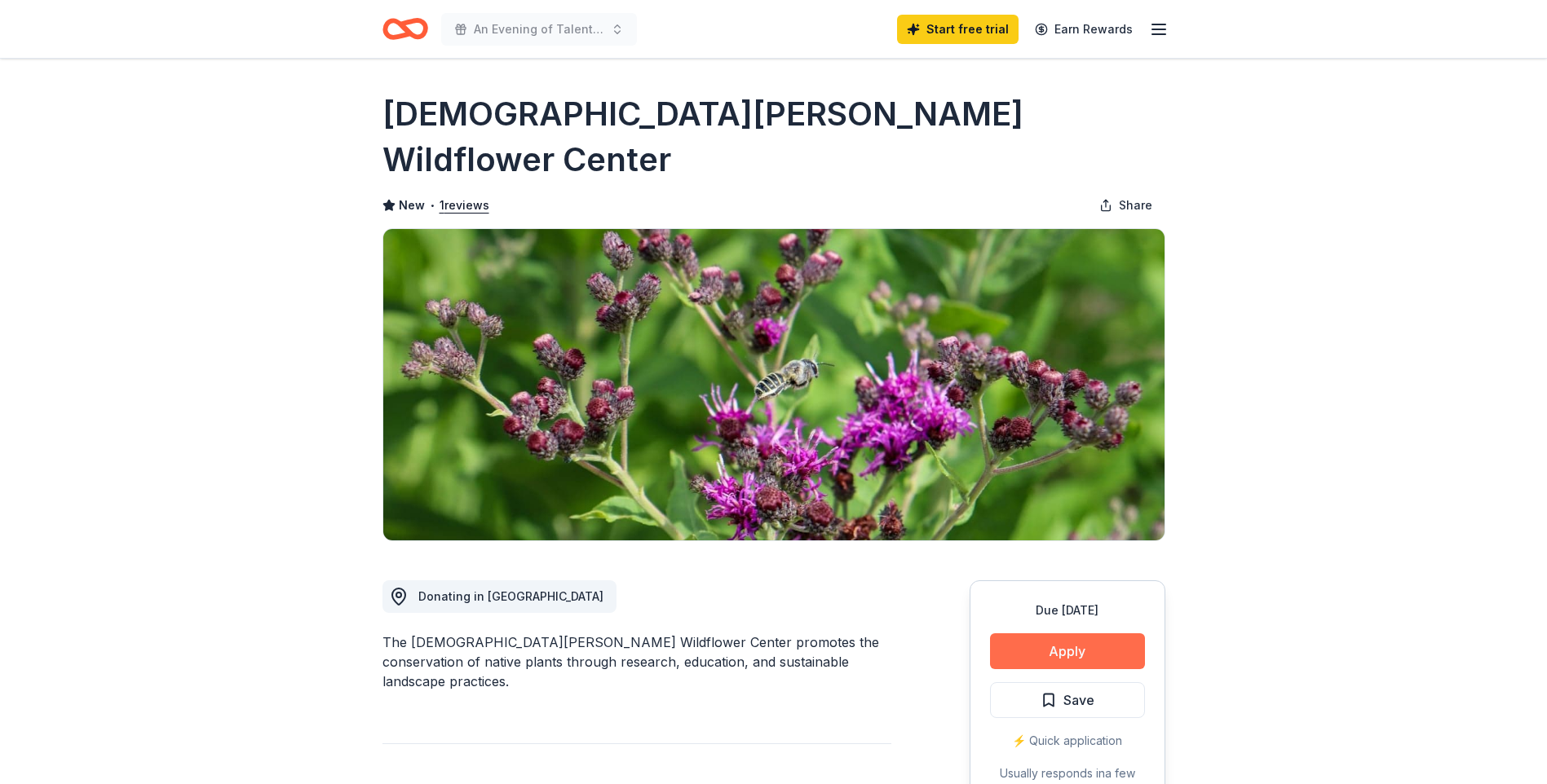
click at [1022, 634] on button "Apply" at bounding box center [1068, 652] width 155 height 36
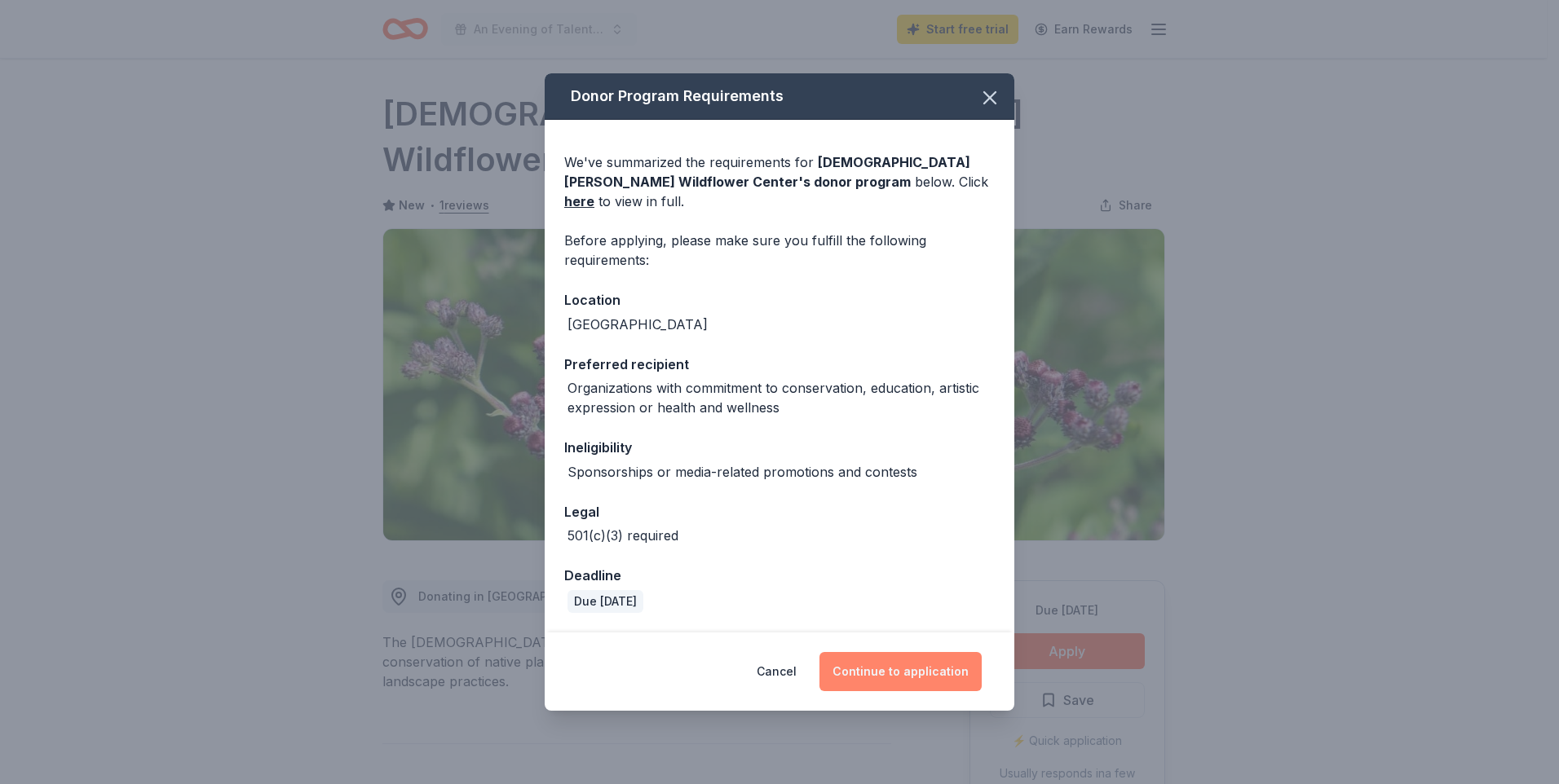
click at [914, 655] on button "Continue to application" at bounding box center [901, 672] width 162 height 39
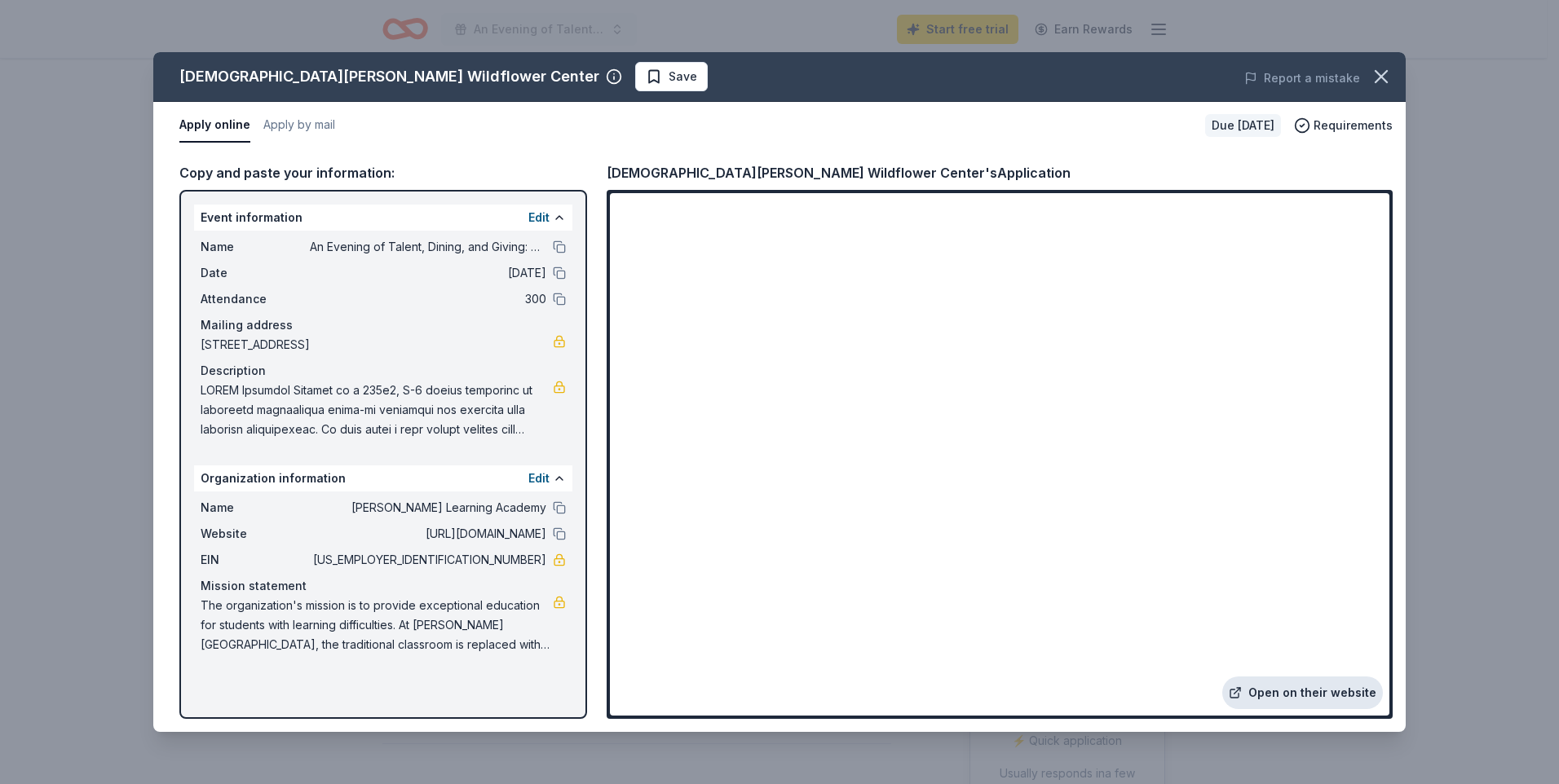
click at [1294, 690] on link "Open on their website" at bounding box center [1302, 693] width 160 height 33
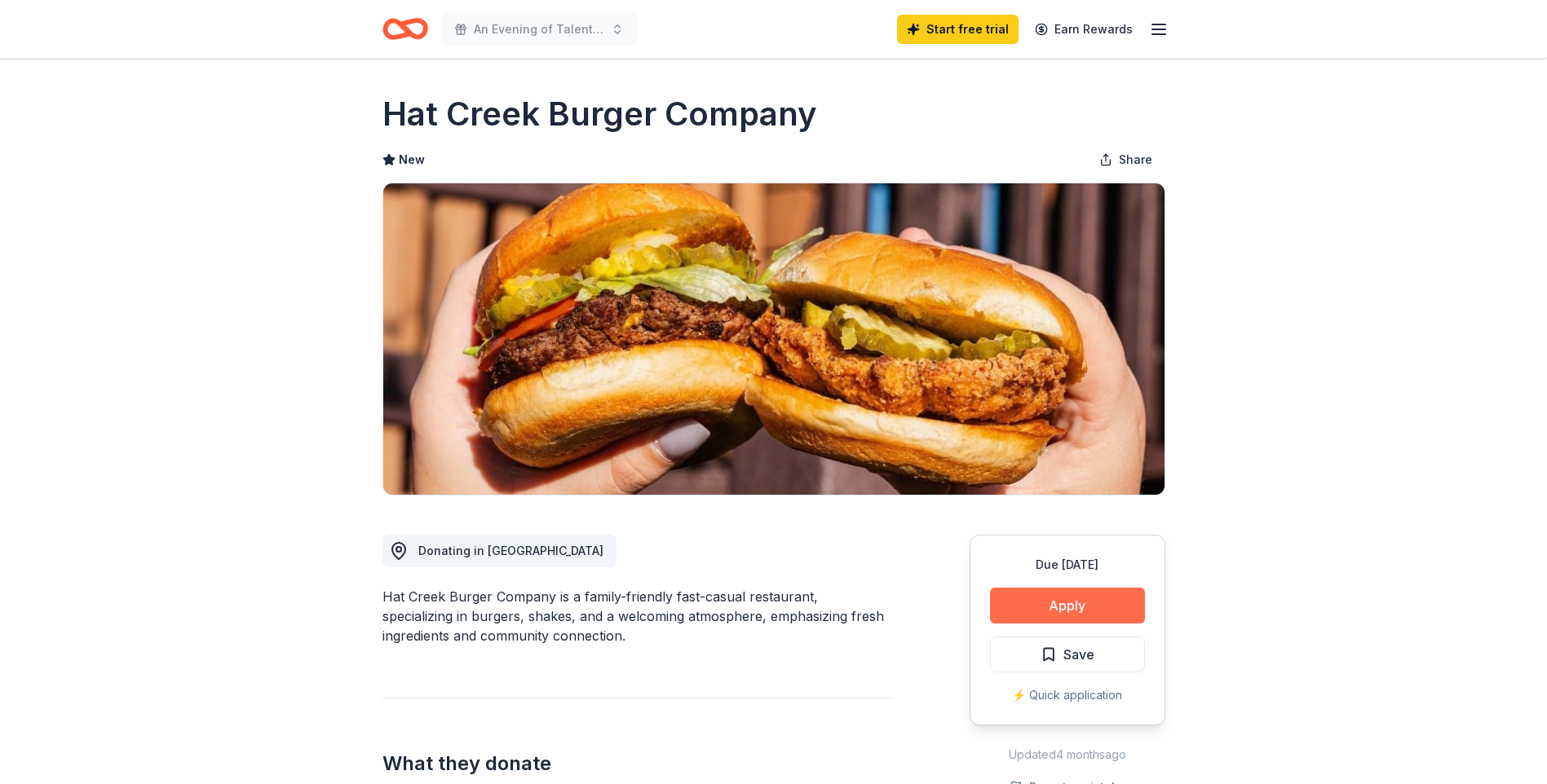
click at [1079, 608] on button "Apply" at bounding box center [1068, 606] width 155 height 36
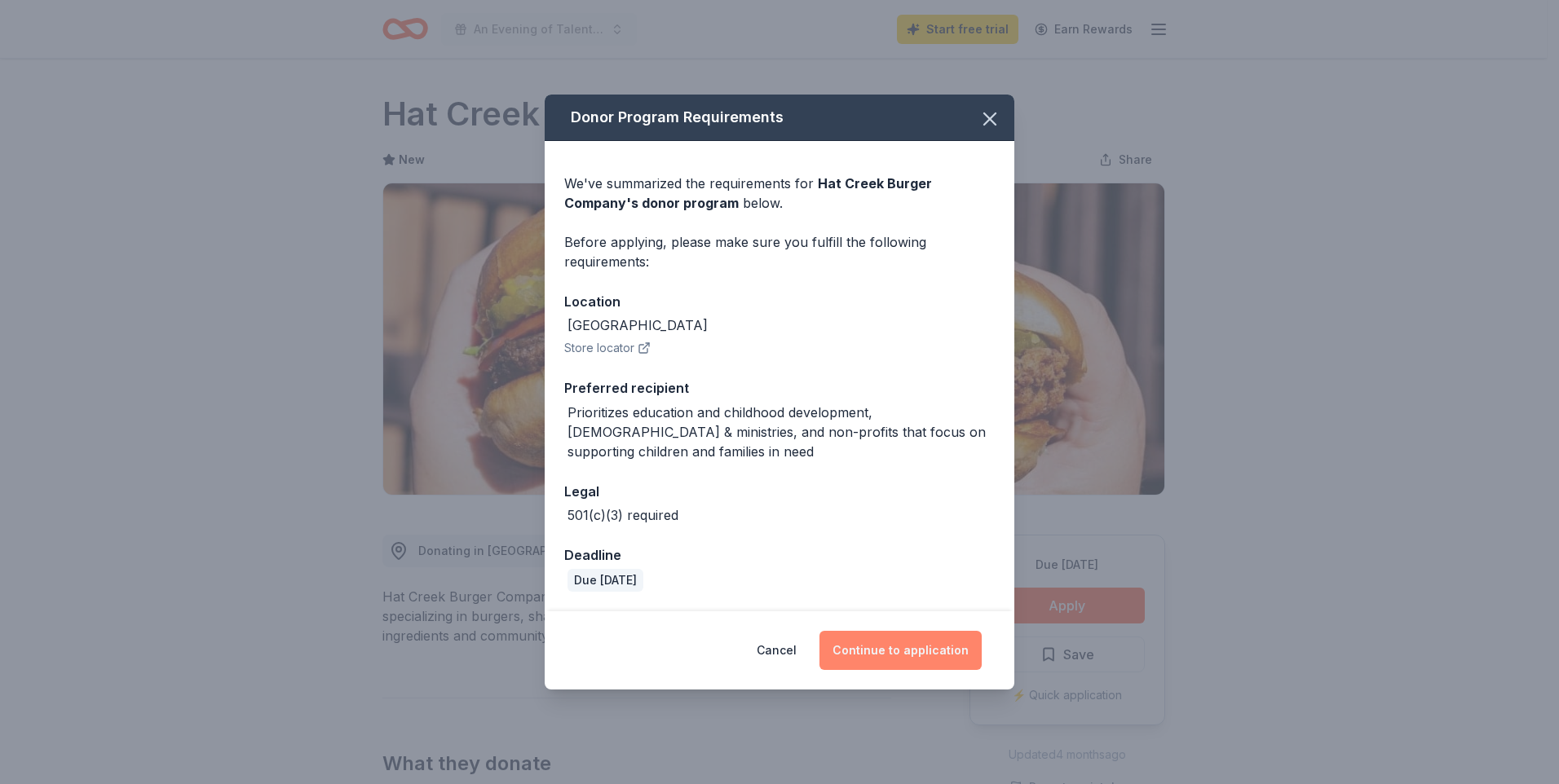
click at [878, 650] on button "Continue to application" at bounding box center [901, 651] width 162 height 39
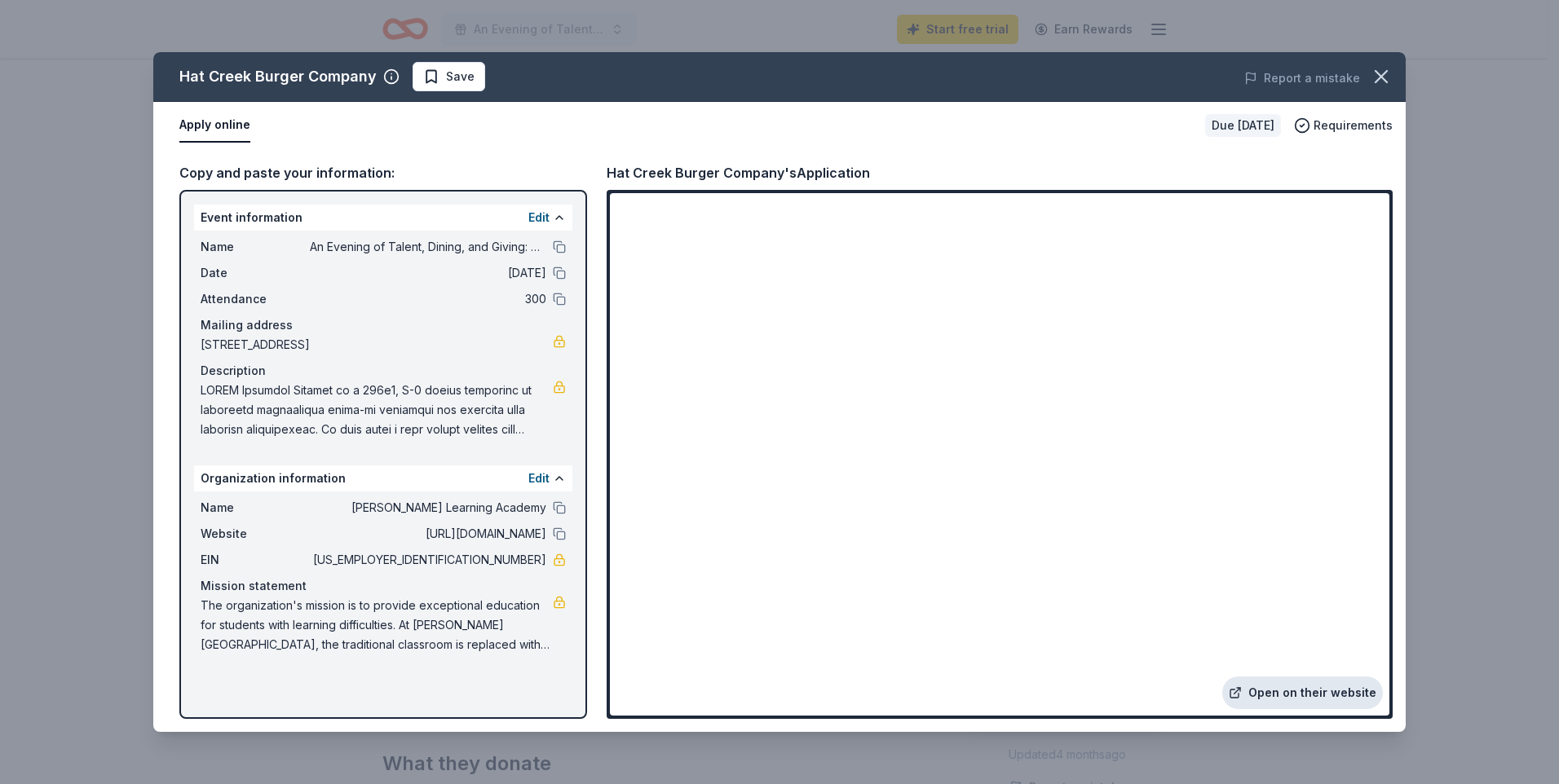
click at [1286, 691] on link "Open on their website" at bounding box center [1302, 693] width 160 height 33
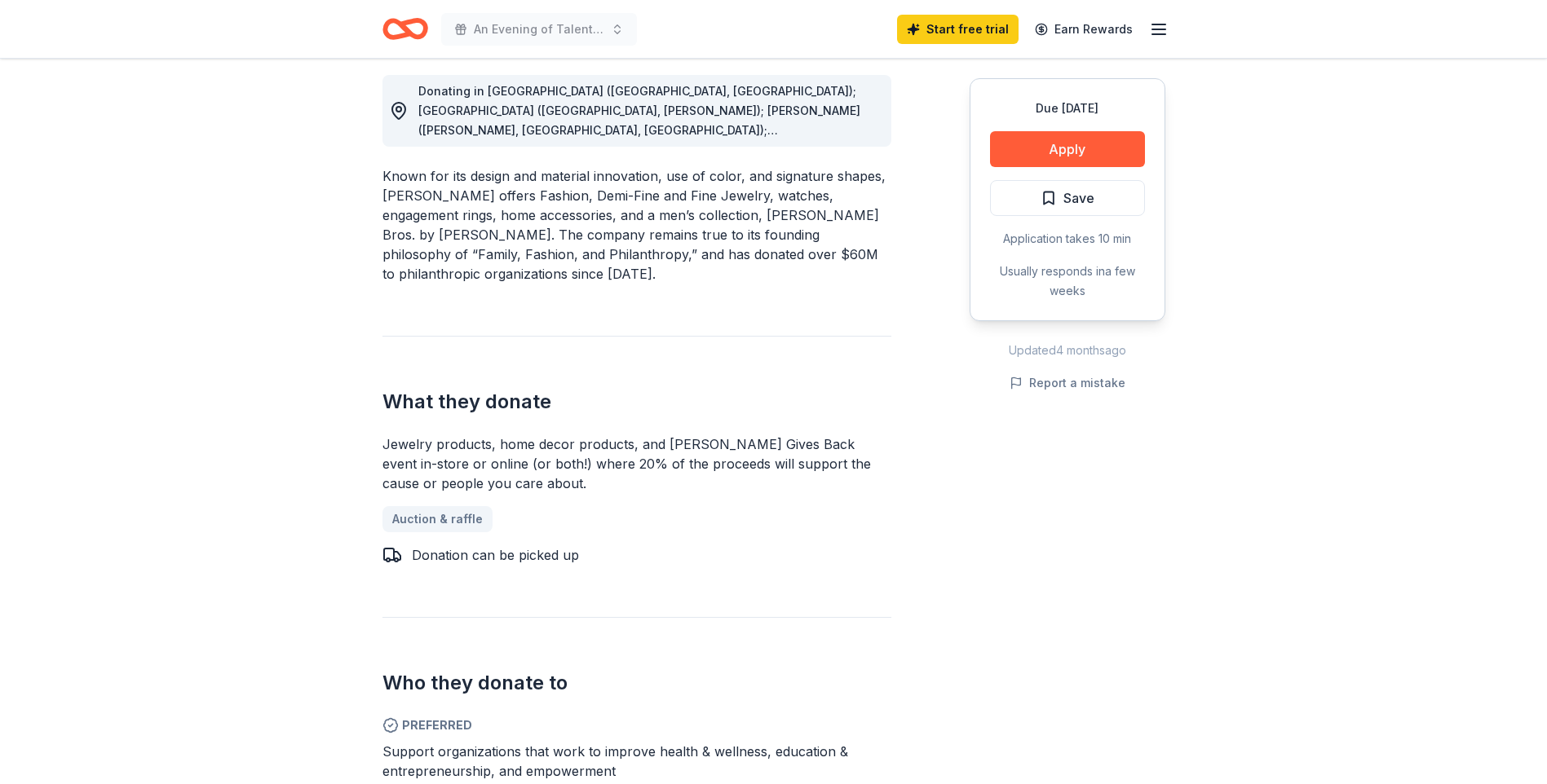
scroll to position [489, 0]
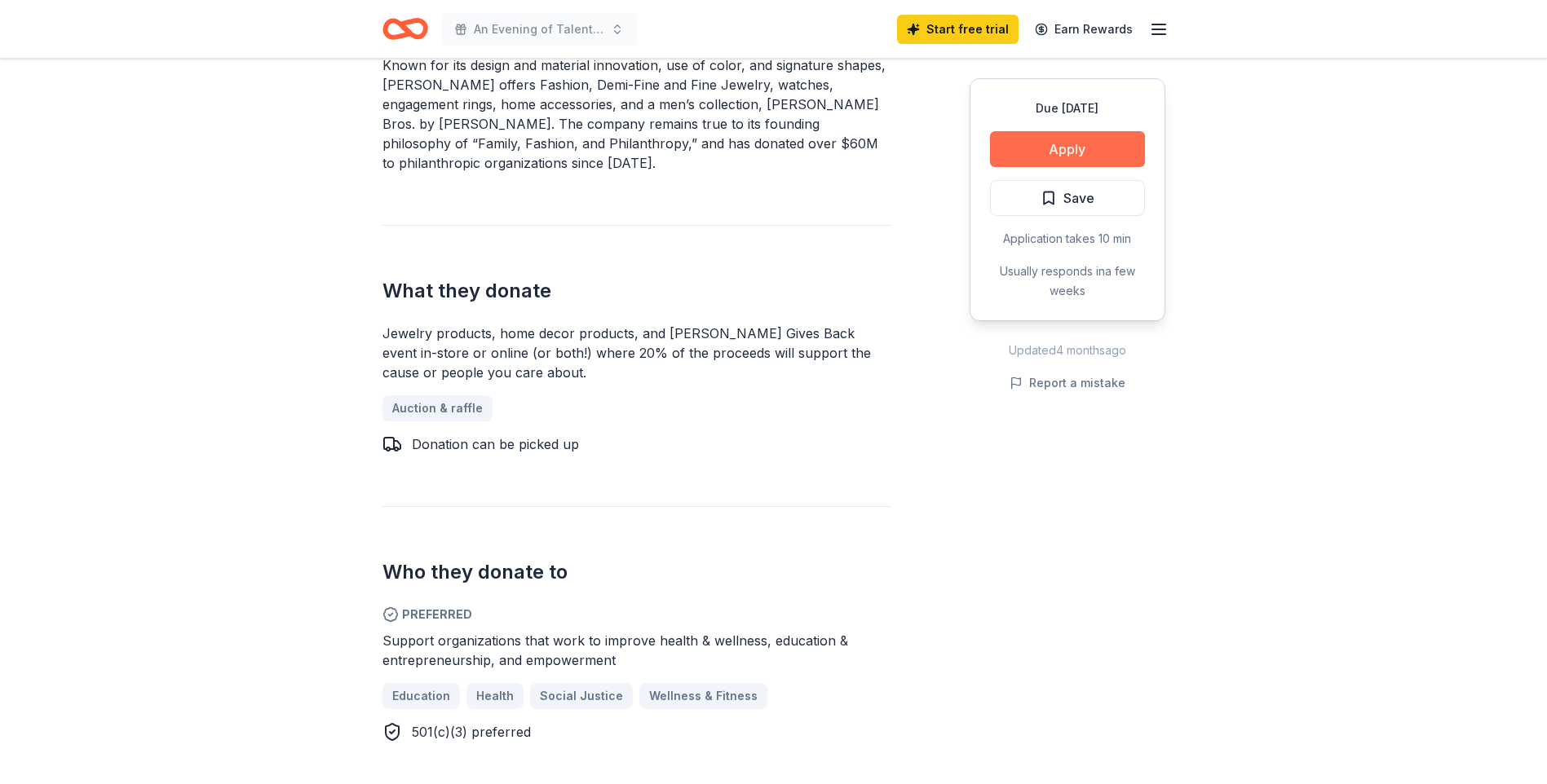
click at [1078, 149] on button "Apply" at bounding box center [1068, 149] width 155 height 36
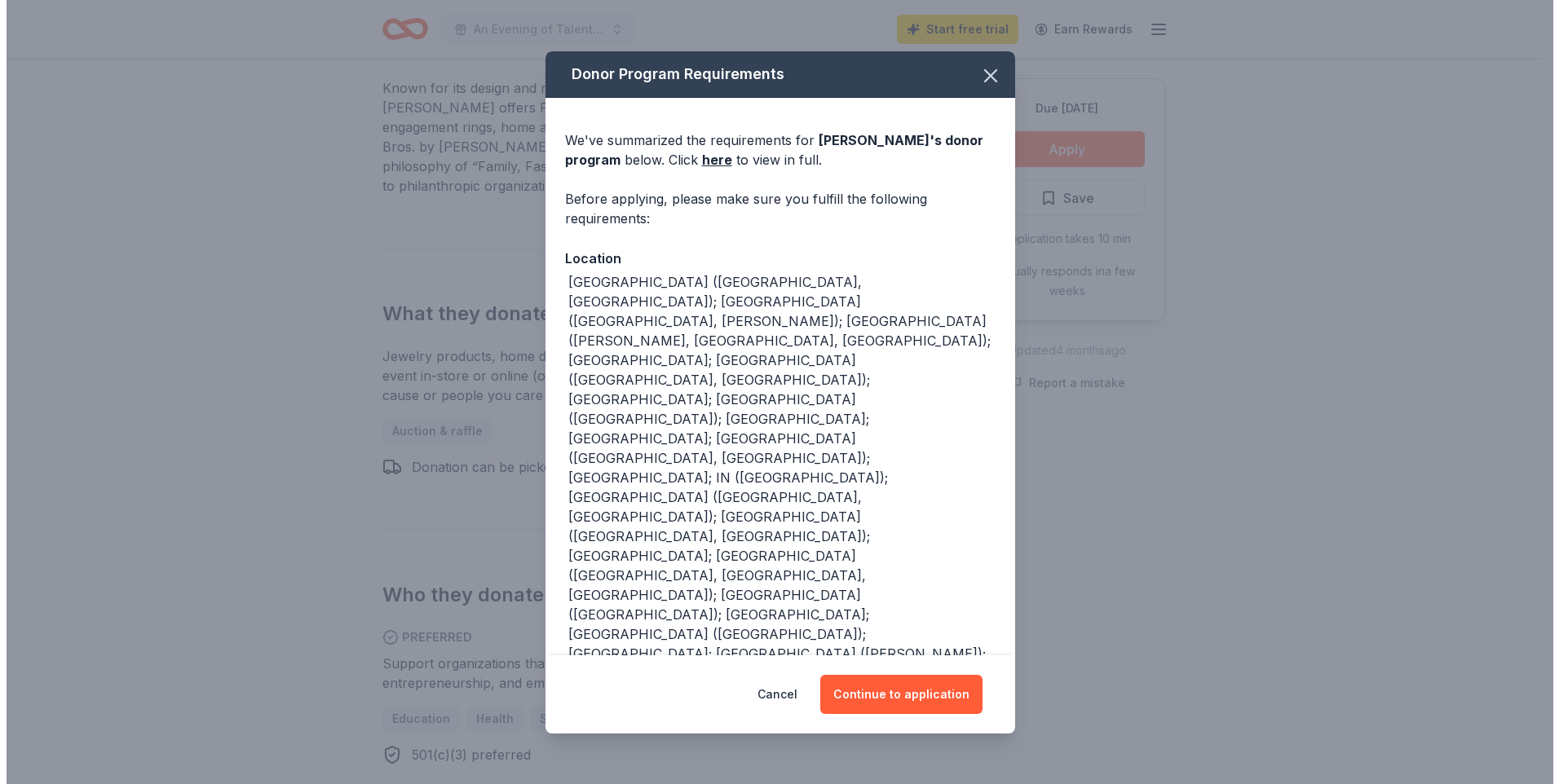
scroll to position [582, 0]
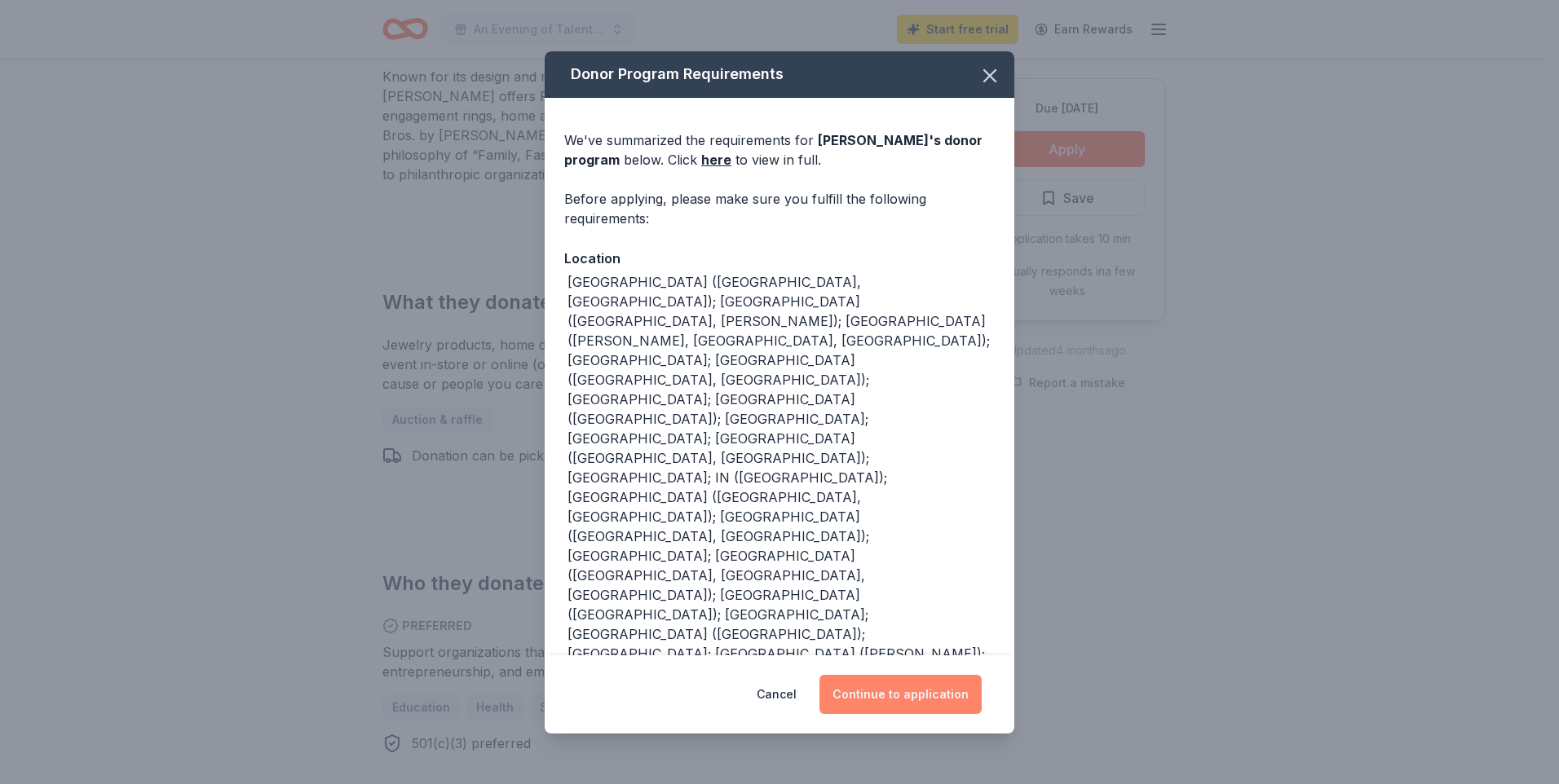
click at [928, 691] on button "Continue to application" at bounding box center [901, 695] width 162 height 39
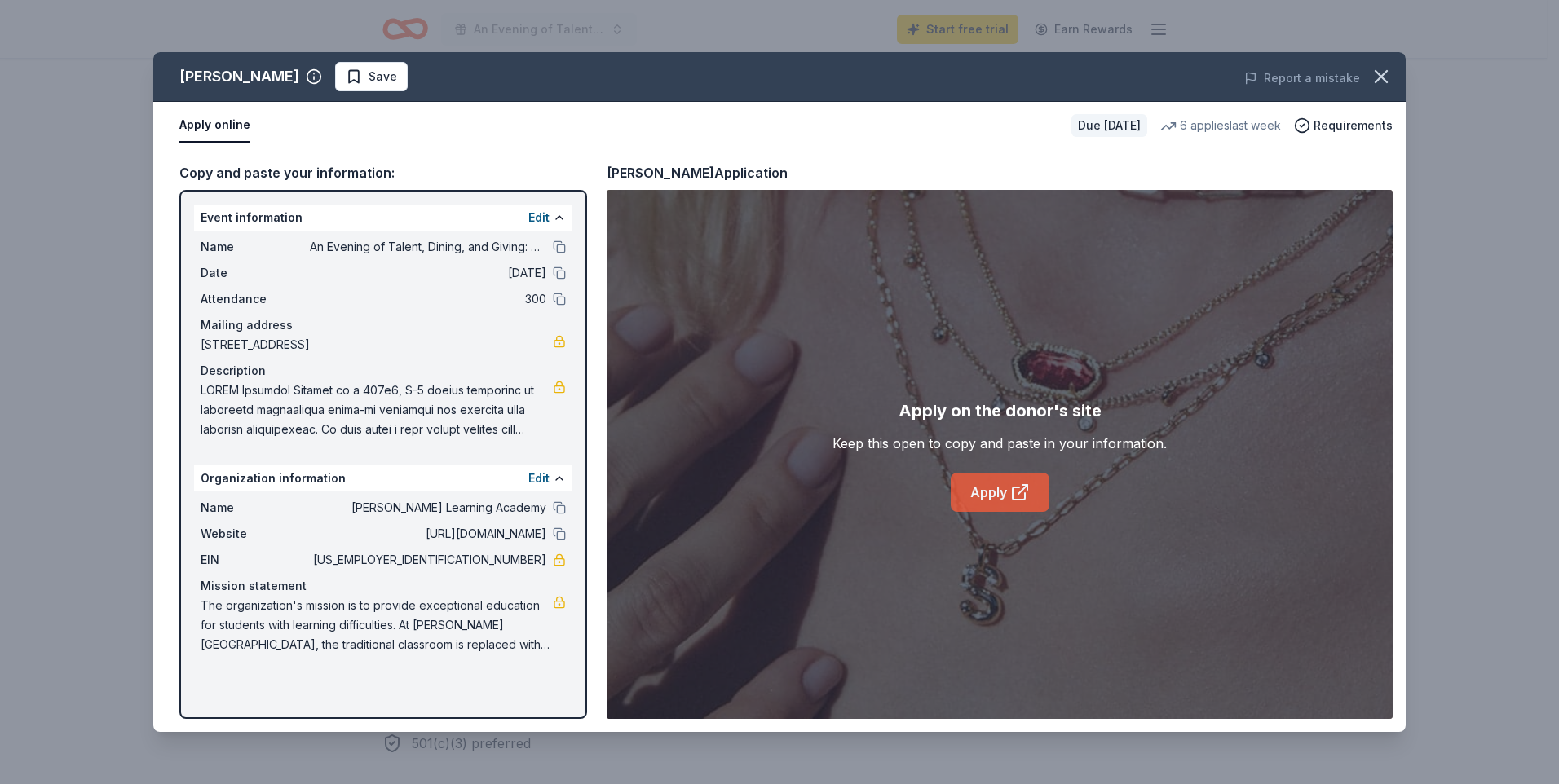
click at [983, 501] on link "Apply" at bounding box center [999, 492] width 99 height 39
click at [1019, 483] on icon at bounding box center [1020, 492] width 19 height 19
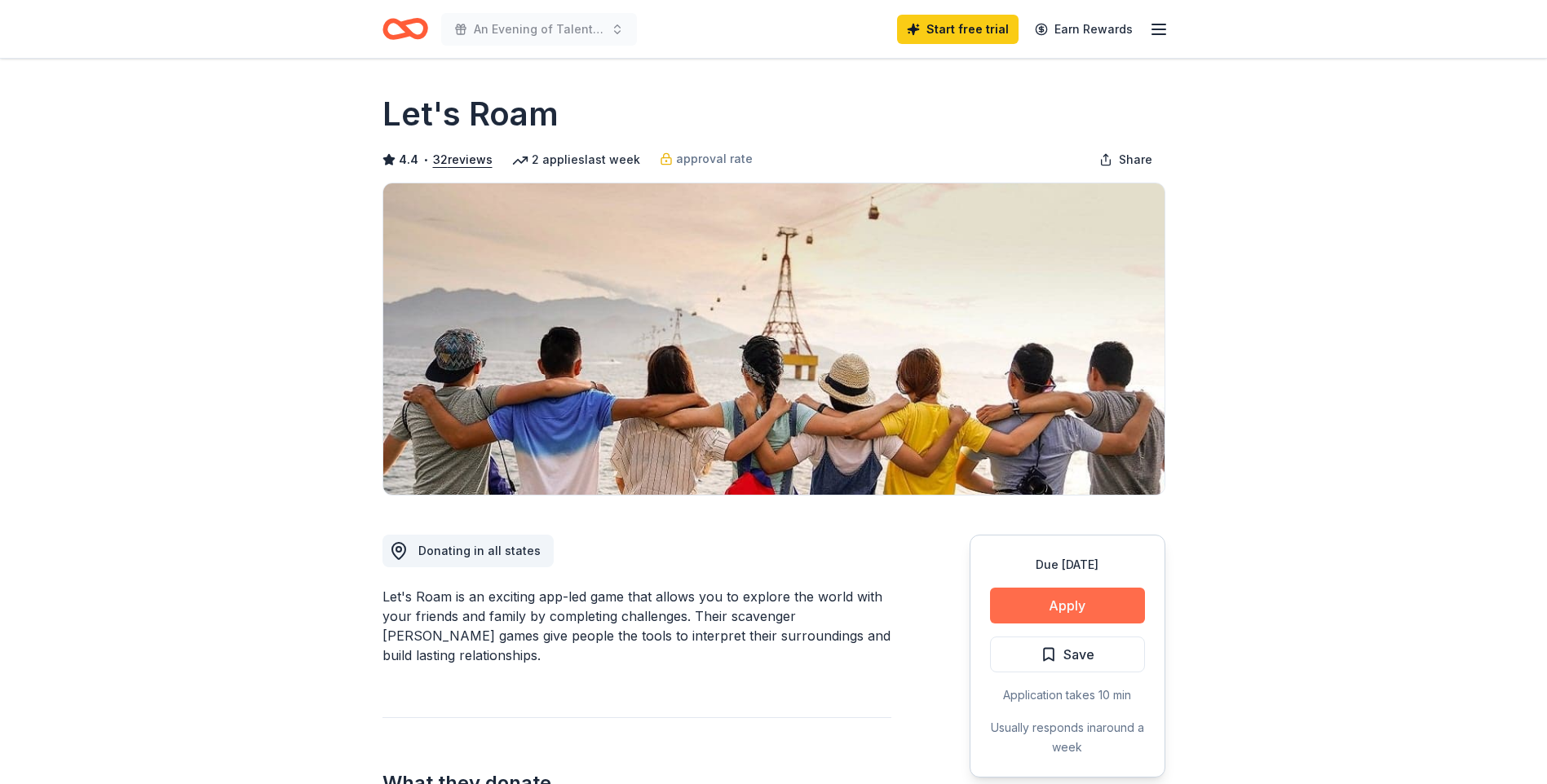
click at [1079, 597] on button "Apply" at bounding box center [1068, 606] width 155 height 36
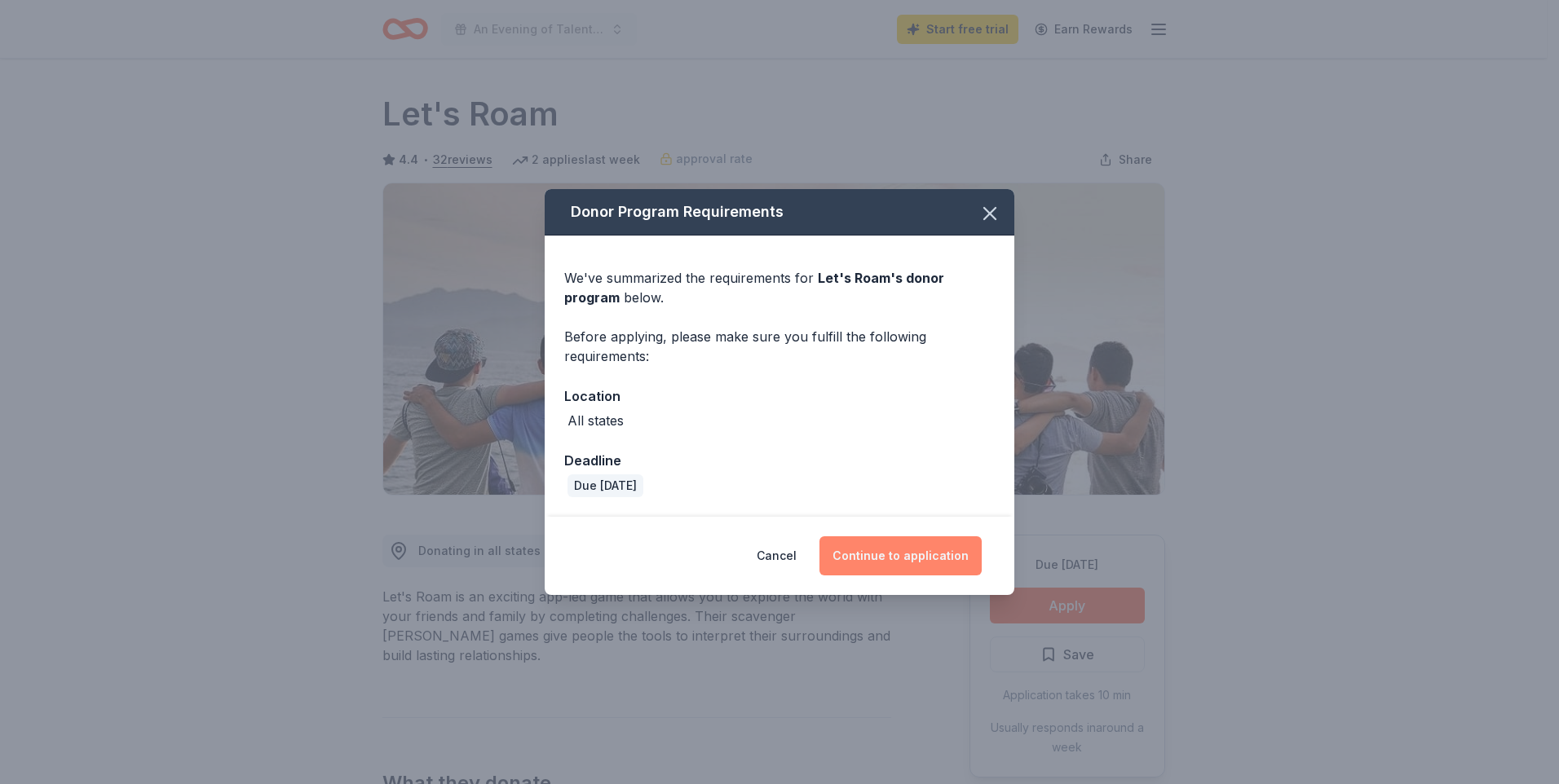
click at [901, 565] on button "Continue to application" at bounding box center [901, 556] width 162 height 39
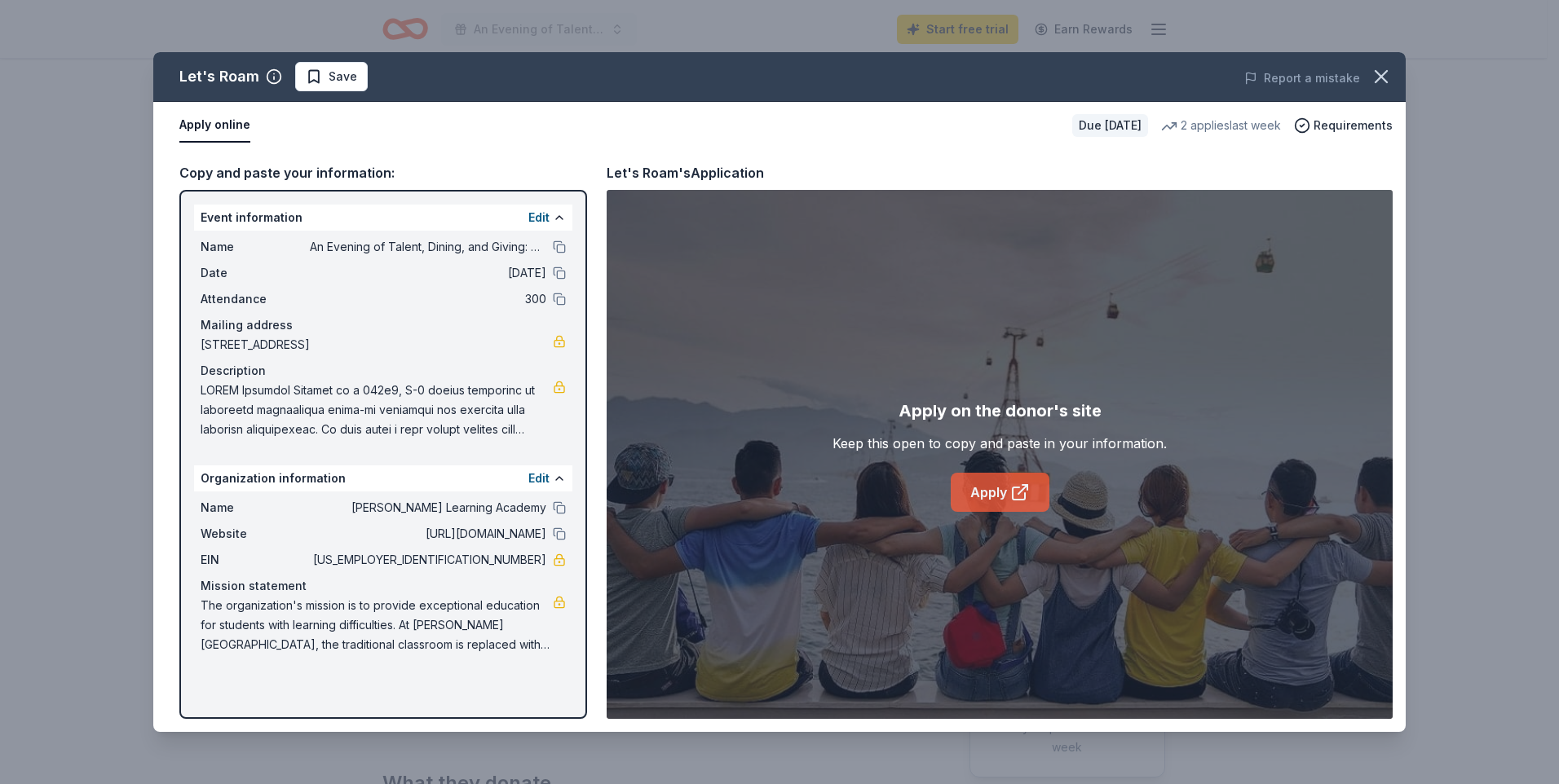
click at [982, 488] on link "Apply" at bounding box center [999, 492] width 99 height 39
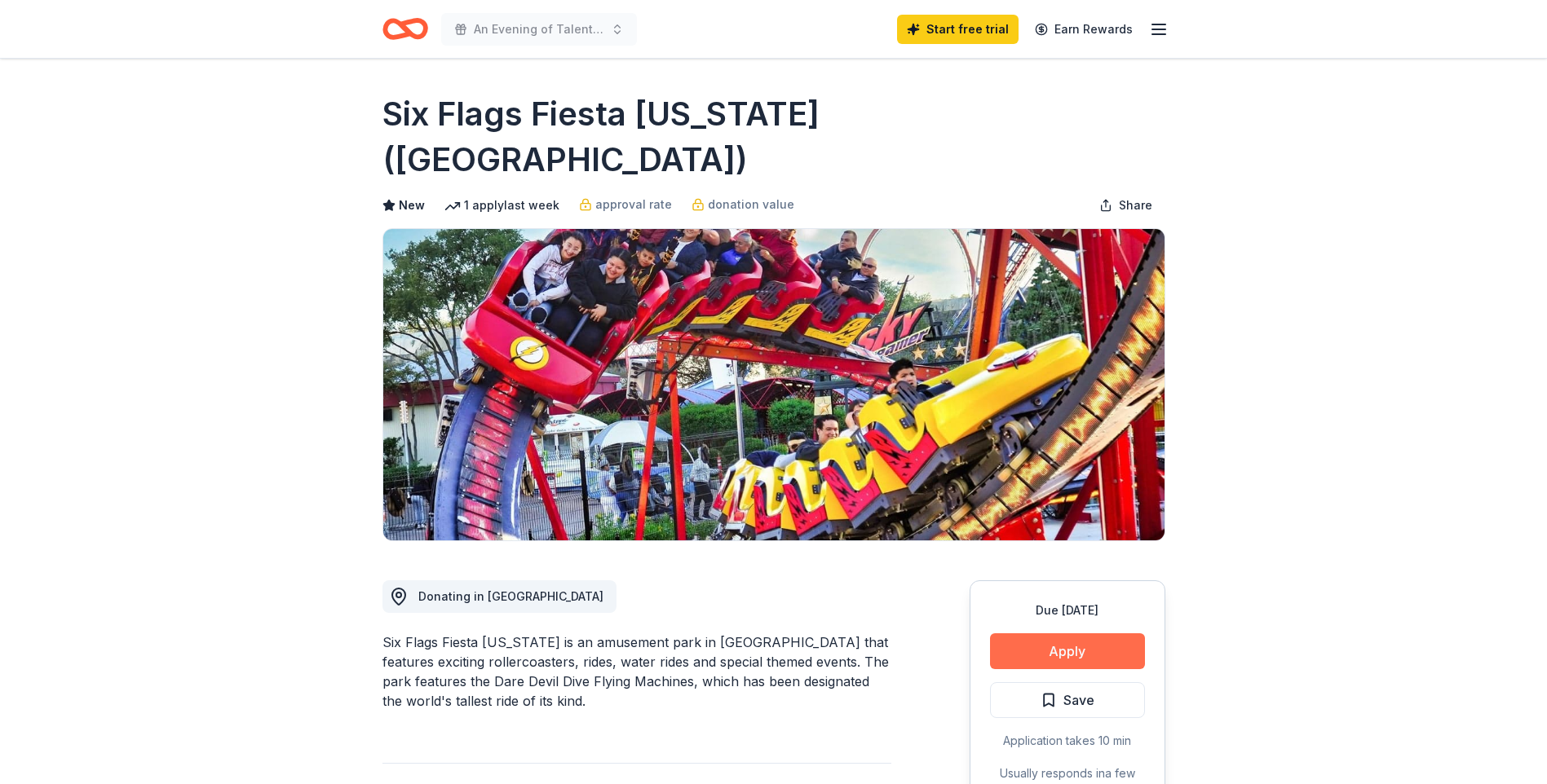
click at [1120, 634] on button "Apply" at bounding box center [1068, 652] width 155 height 36
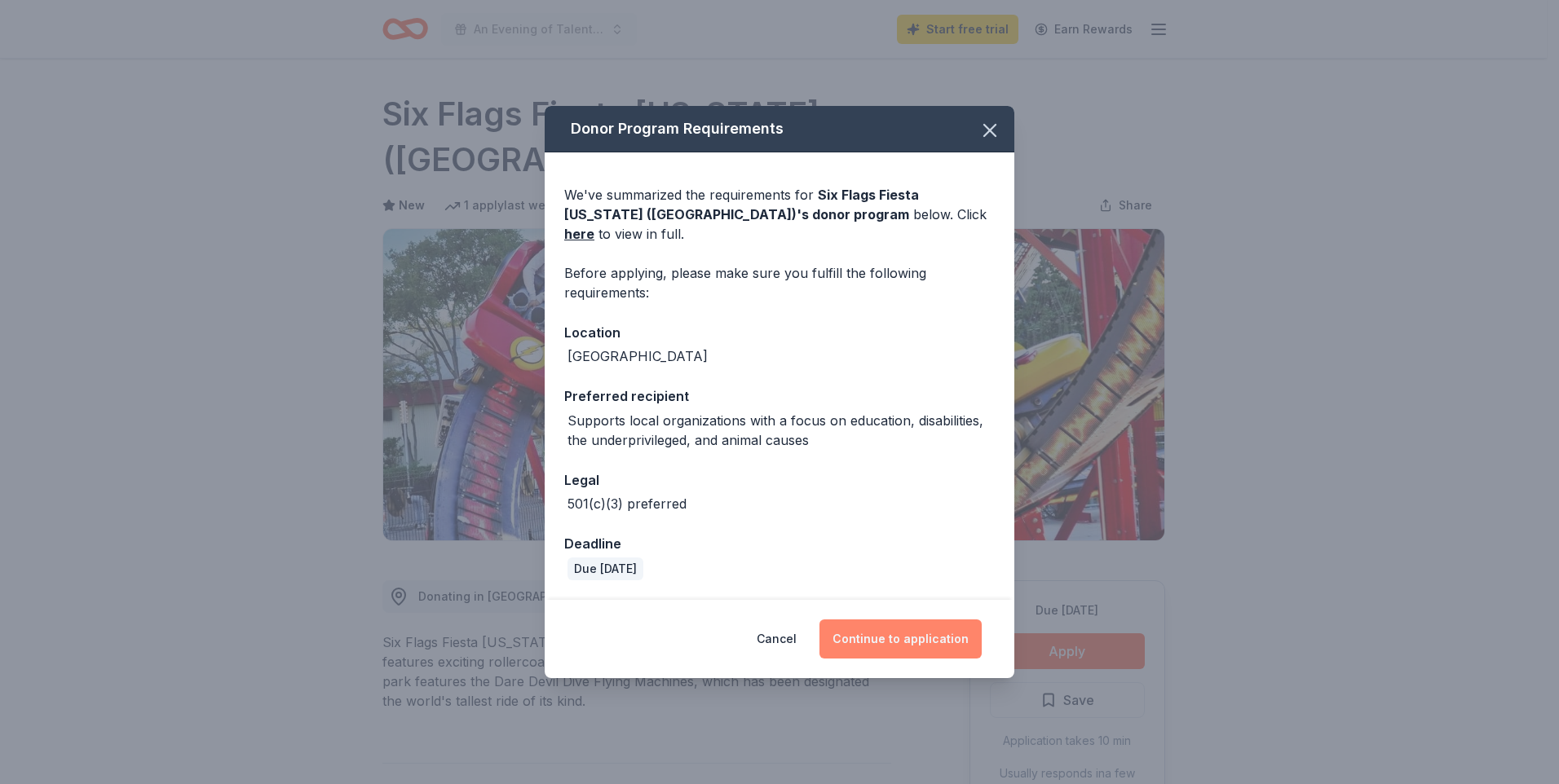
click at [901, 631] on button "Continue to application" at bounding box center [901, 639] width 162 height 39
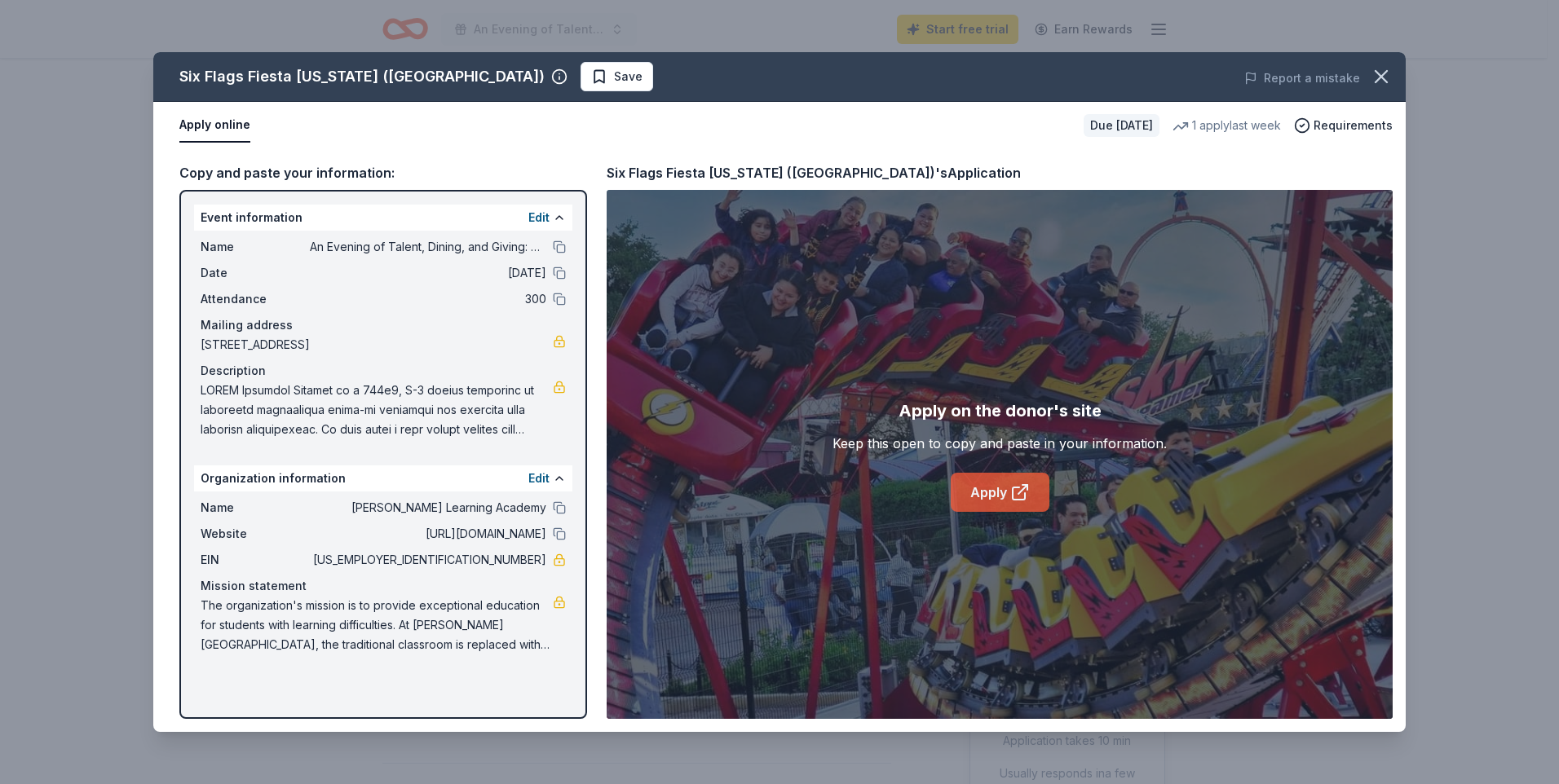
click at [998, 496] on link "Apply" at bounding box center [999, 492] width 99 height 39
